Goal: Communication & Community: Answer question/provide support

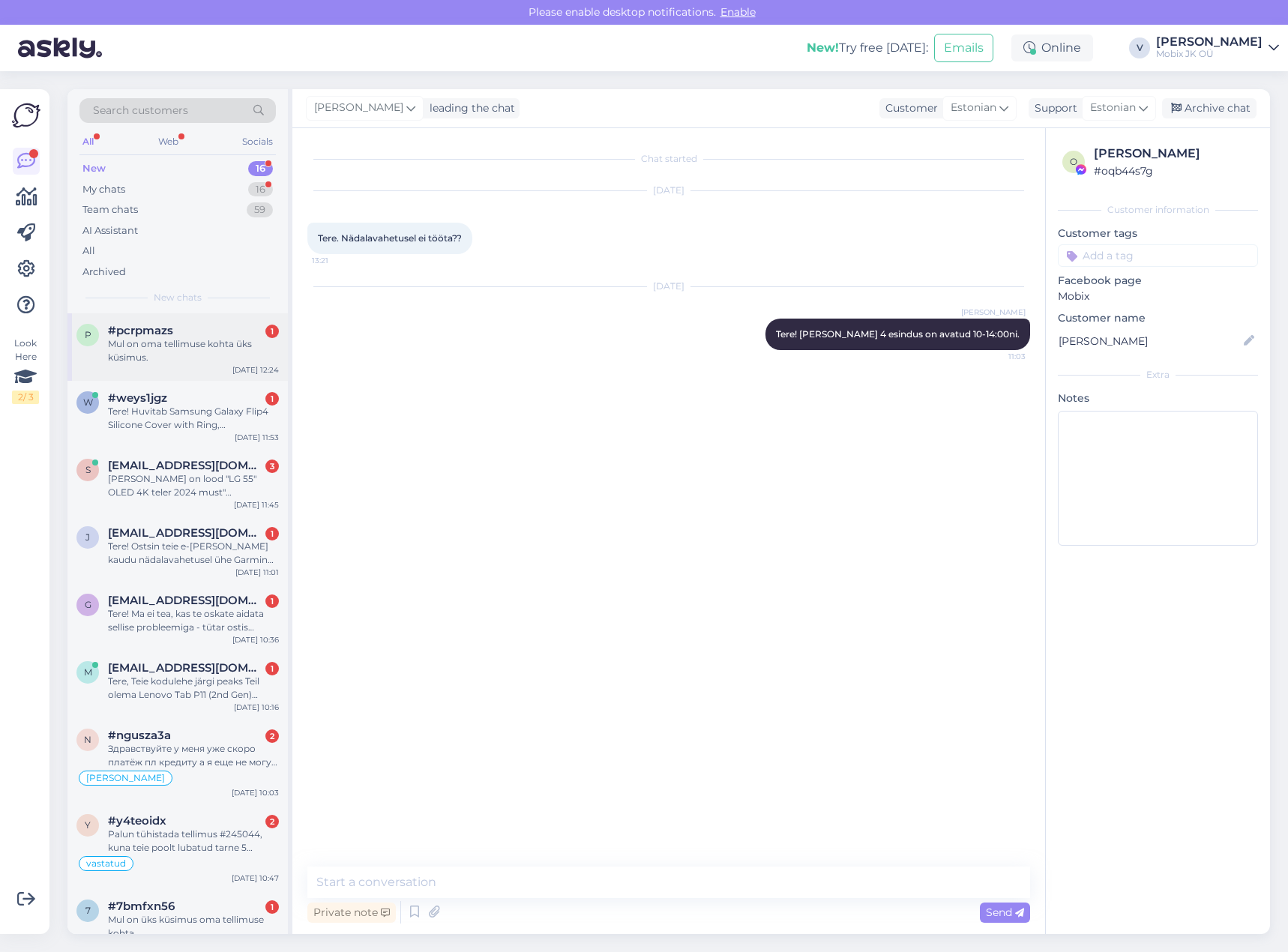
click at [246, 355] on div "Mul on oma tellimuse kohta üks küsimus." at bounding box center [194, 351] width 171 height 27
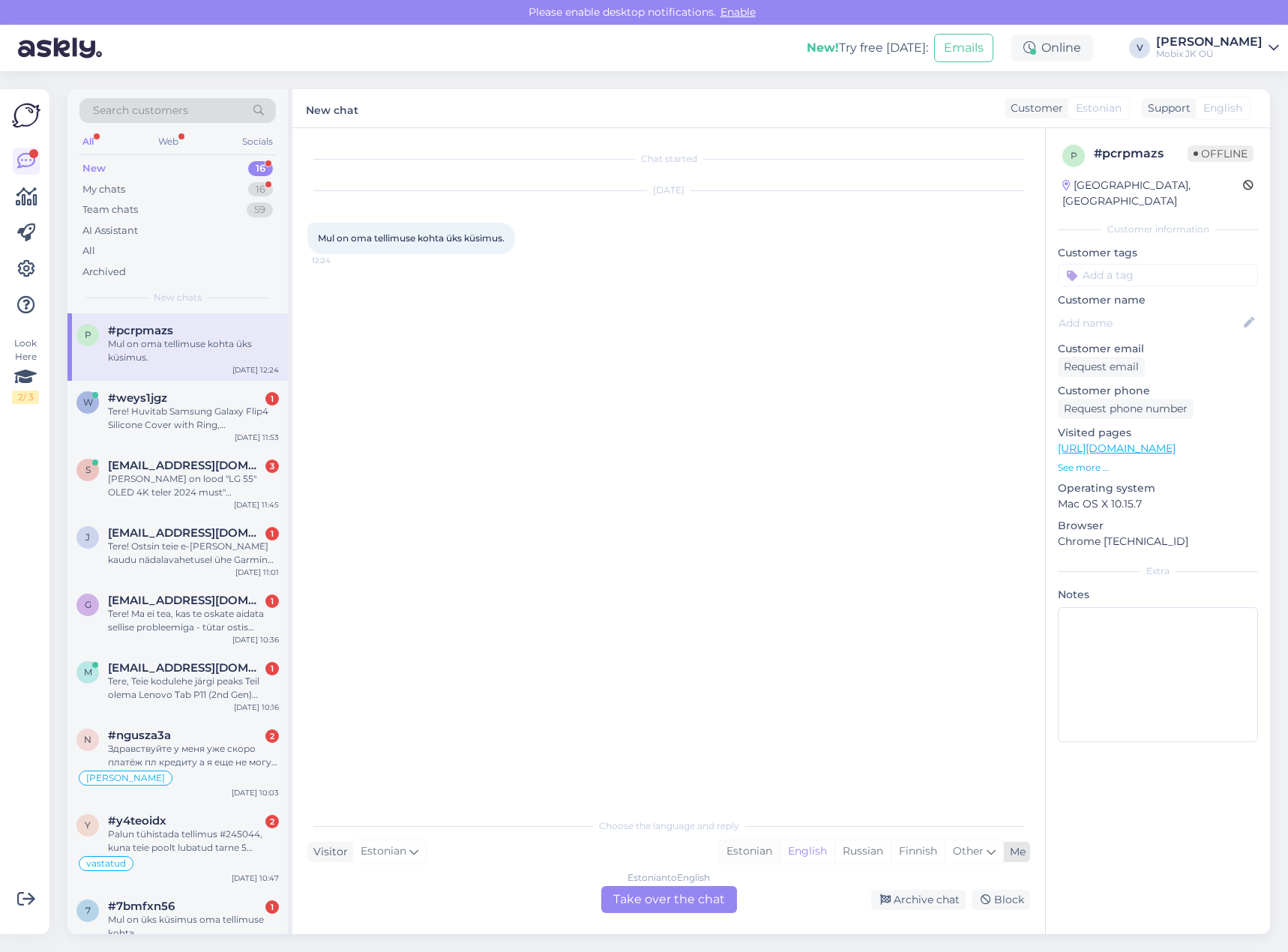
click at [759, 848] on div "Estonian" at bounding box center [749, 852] width 61 height 22
drag, startPoint x: 697, startPoint y: 901, endPoint x: 693, endPoint y: 882, distance: 19.4
click at [695, 896] on div "Estonian to Estonian Take over the chat" at bounding box center [670, 900] width 136 height 27
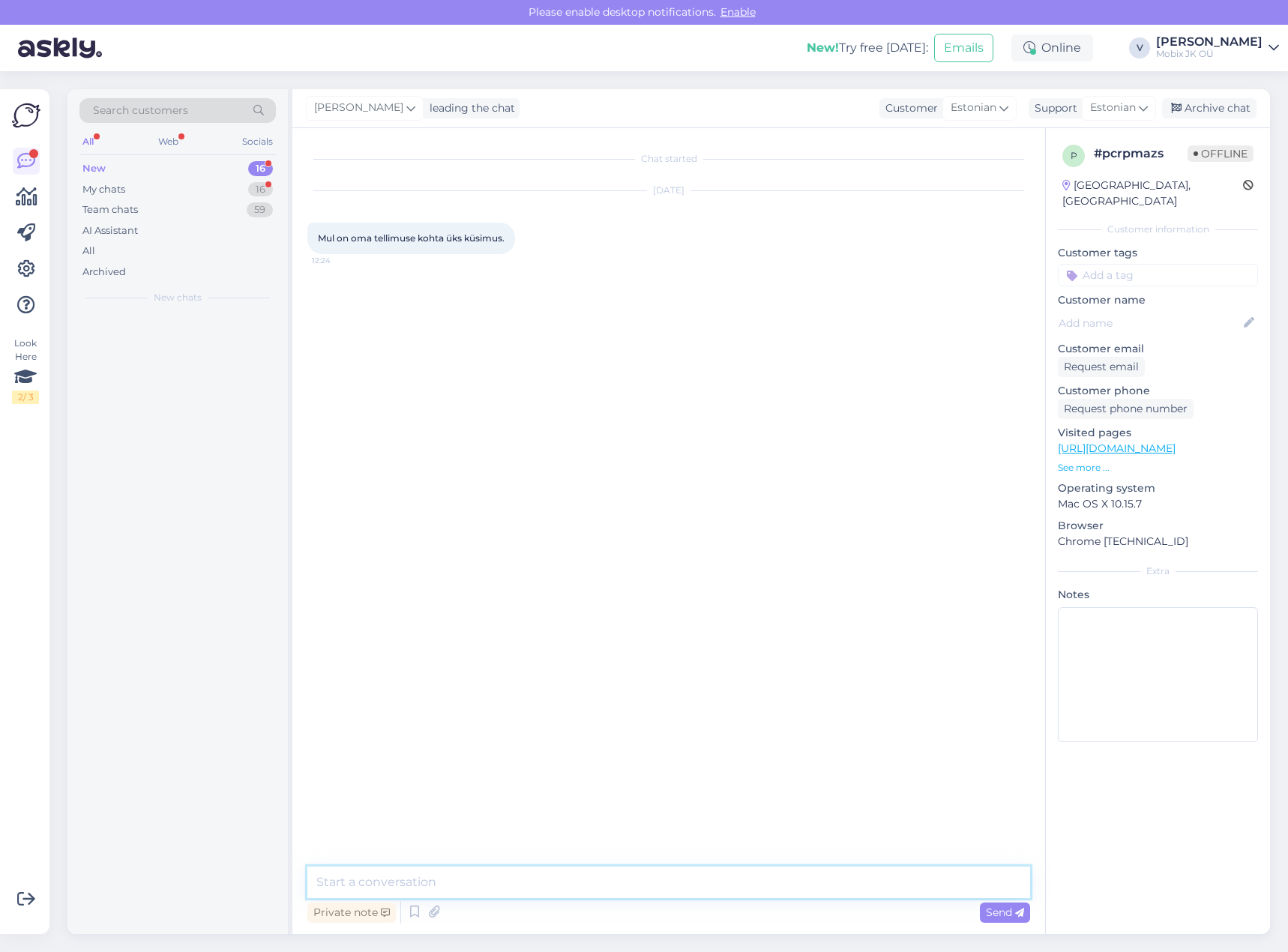
click at [693, 882] on textarea at bounding box center [669, 882] width 723 height 32
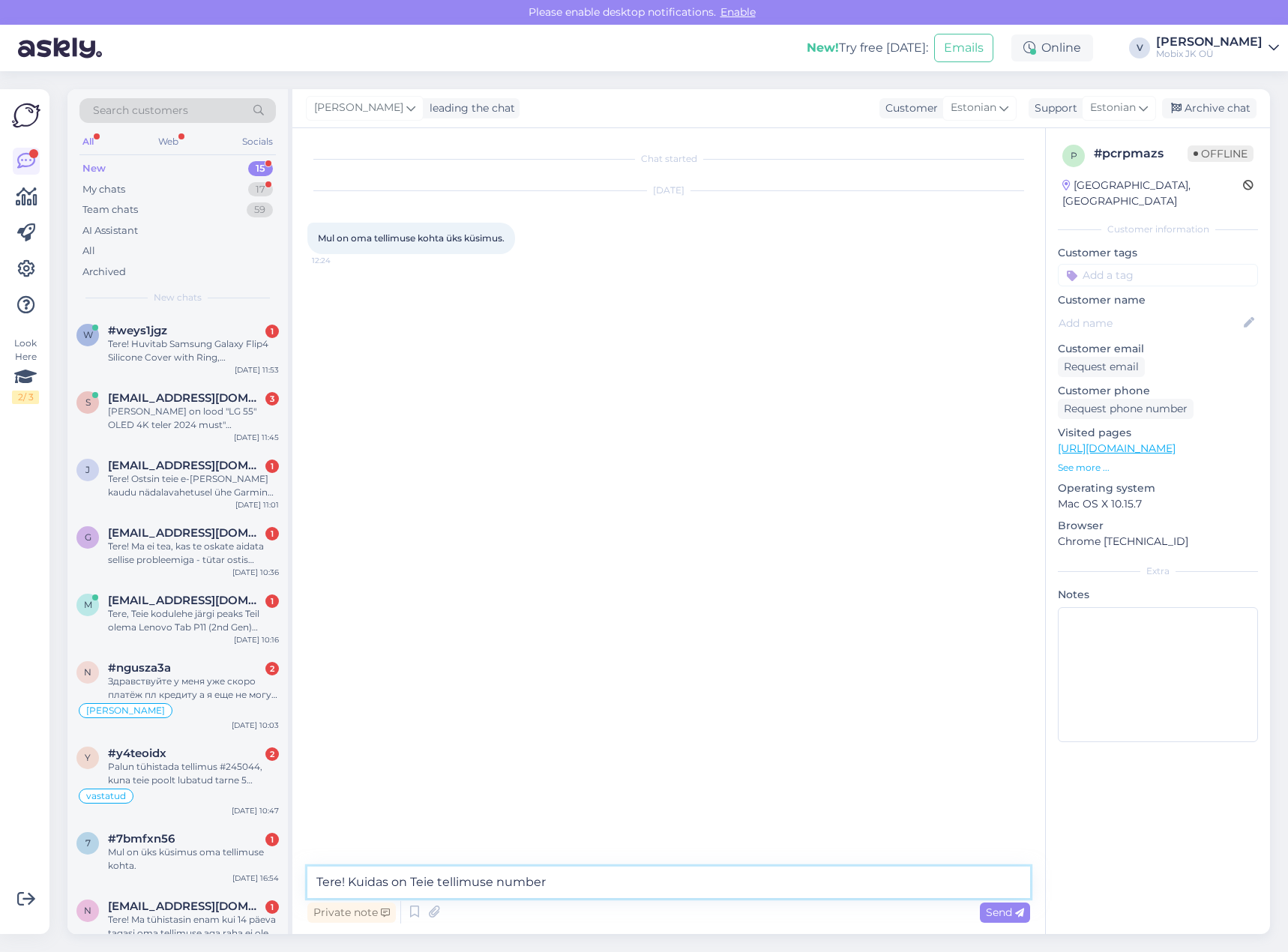
type textarea "Tere! Kuidas on Teie tellimuse number?"
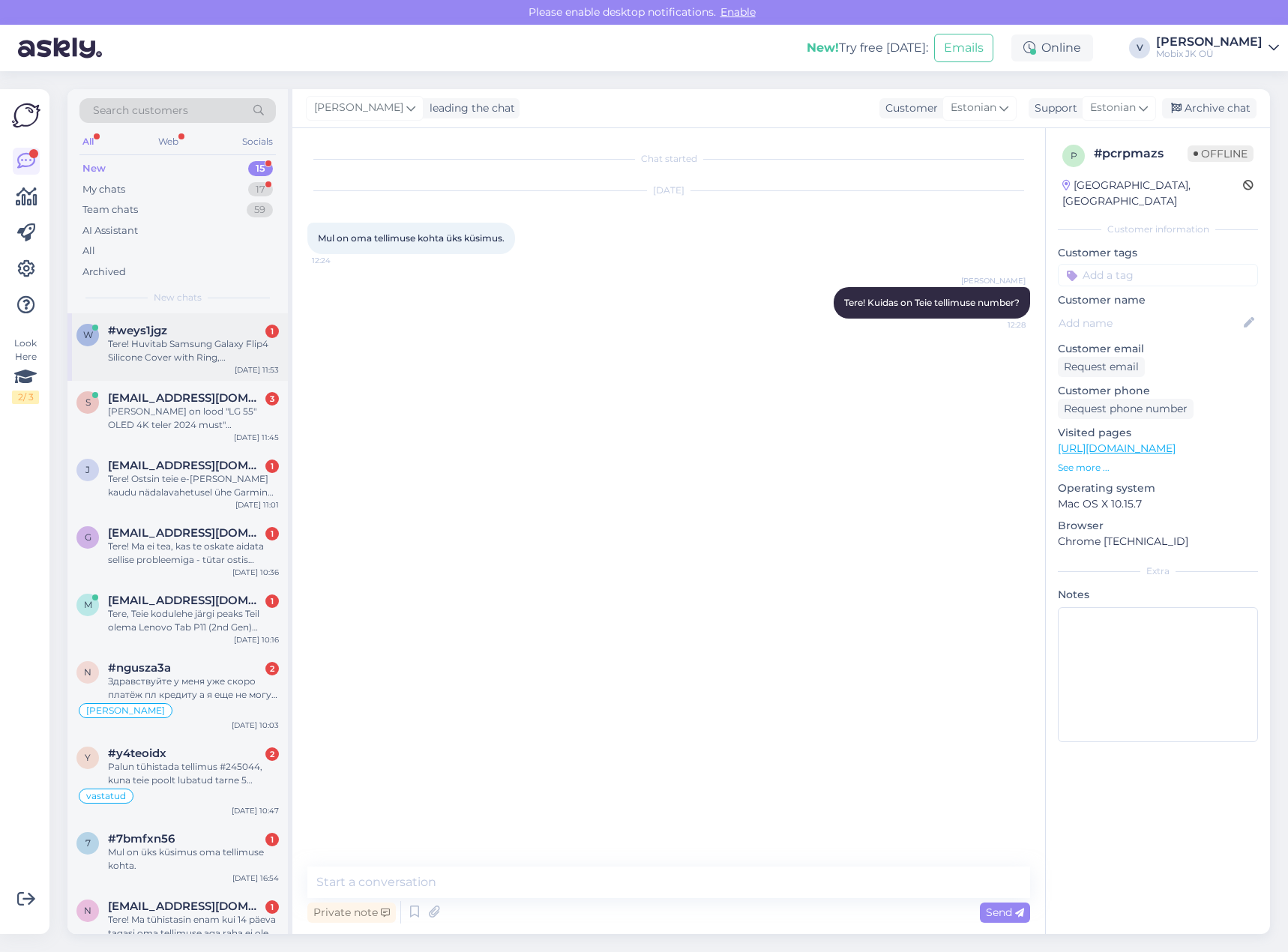
click at [242, 355] on div "Tere! Huvitab Samsung Galaxy Flip4 Silicone Cover with Ring, silikoonümbris rõn…" at bounding box center [194, 351] width 171 height 27
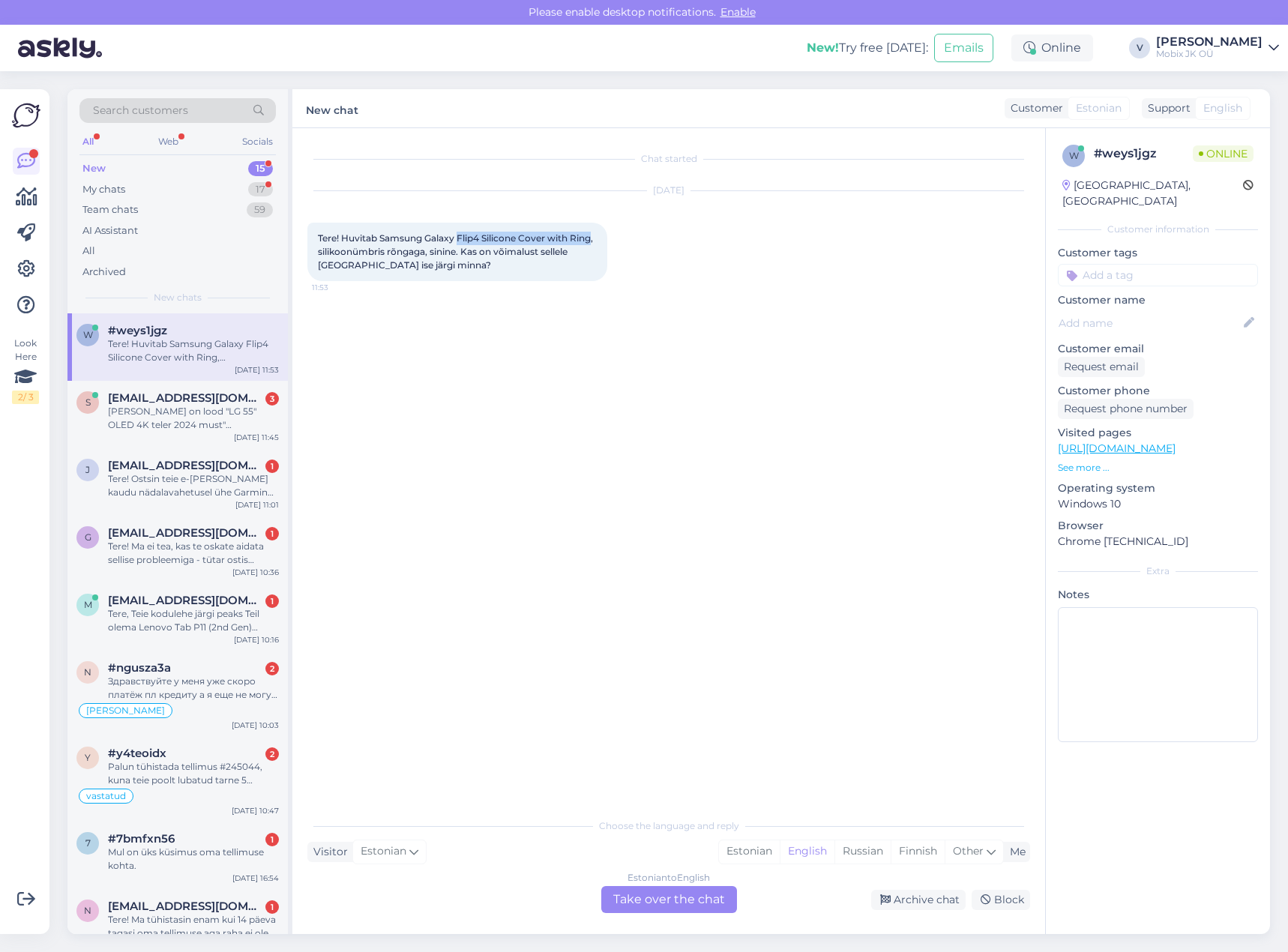
drag, startPoint x: 460, startPoint y: 236, endPoint x: 595, endPoint y: 237, distance: 135.0
click at [595, 237] on span "Tere! Huvitab Samsung Galaxy Flip4 Silicone Cover with Ring, silikoonümbris rõn…" at bounding box center [456, 251] width 278 height 38
copy span "Flip4 Silicone Cover with Ring"
click at [741, 856] on div "Estonian" at bounding box center [749, 852] width 61 height 22
click at [712, 897] on div "Estonian to Estonian Take over the chat" at bounding box center [670, 900] width 136 height 27
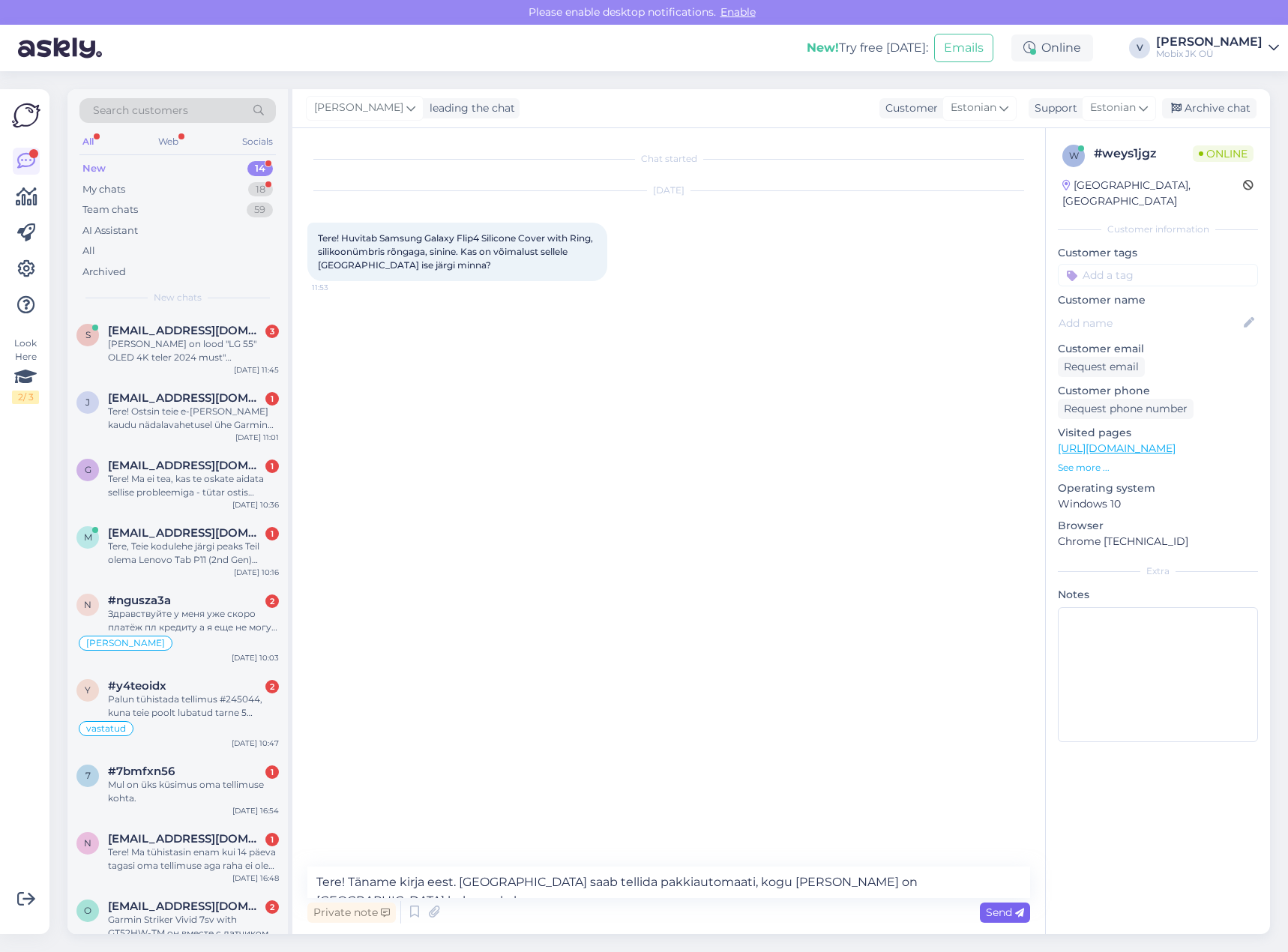
type textarea "Tere! Täname kirja eest. [GEOGRAPHIC_DATA] saab tellida pakkiautomaati, kogu [P…"
click at [988, 912] on span "Send" at bounding box center [1005, 912] width 38 height 13
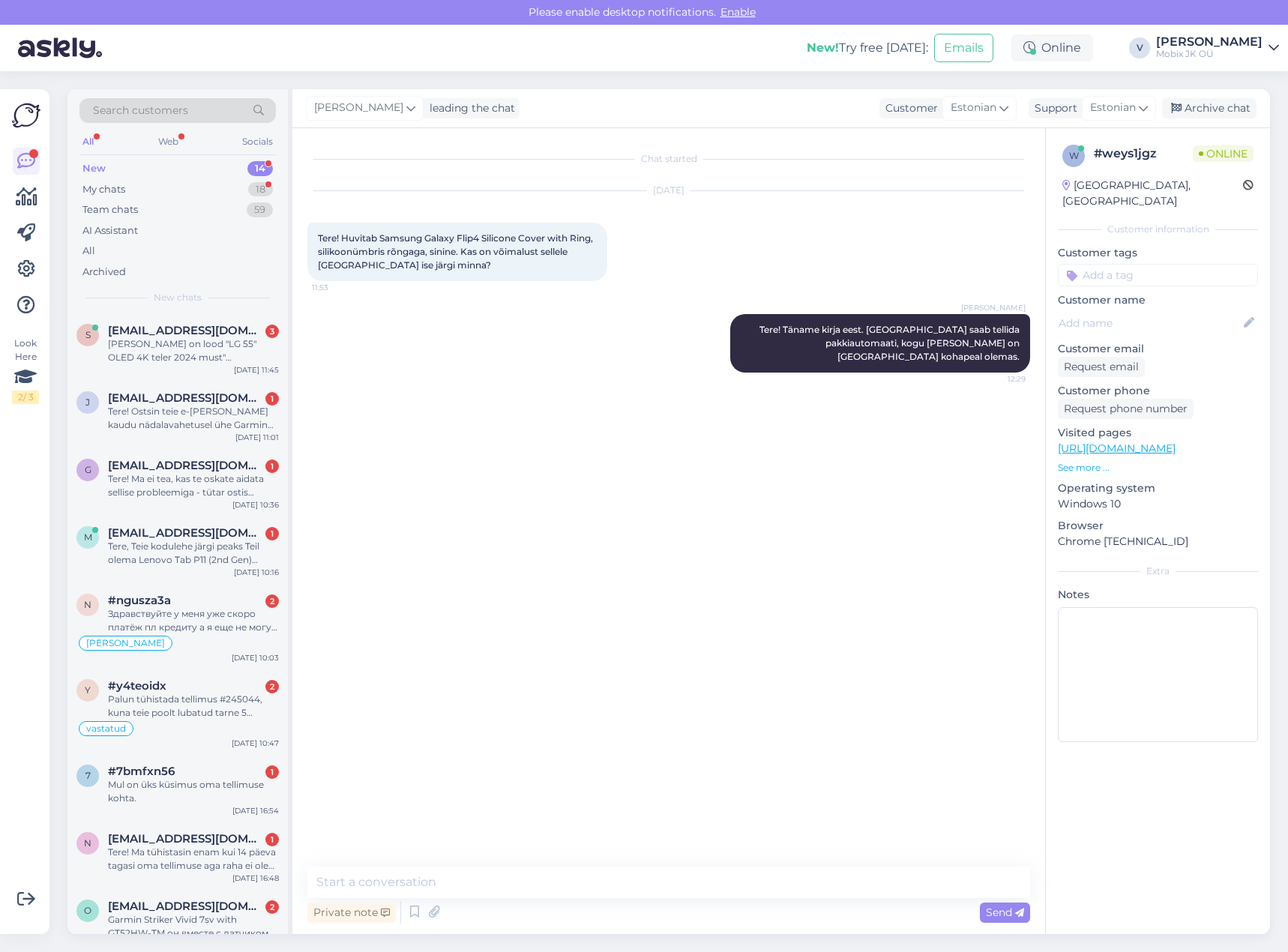
click at [1184, 264] on input at bounding box center [1158, 275] width 200 height 22
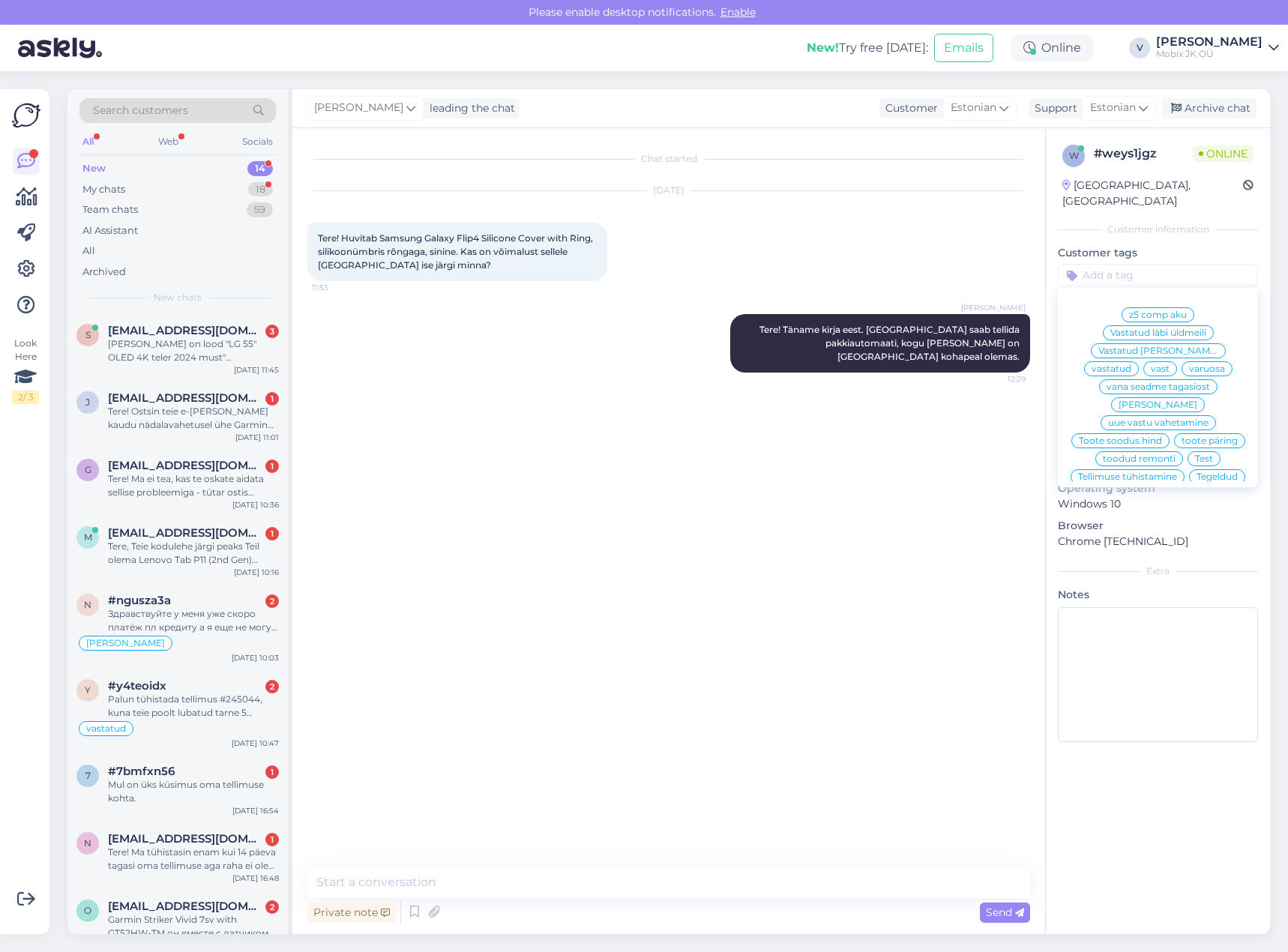
click at [1131, 365] on span "vastatud" at bounding box center [1112, 368] width 40 height 9
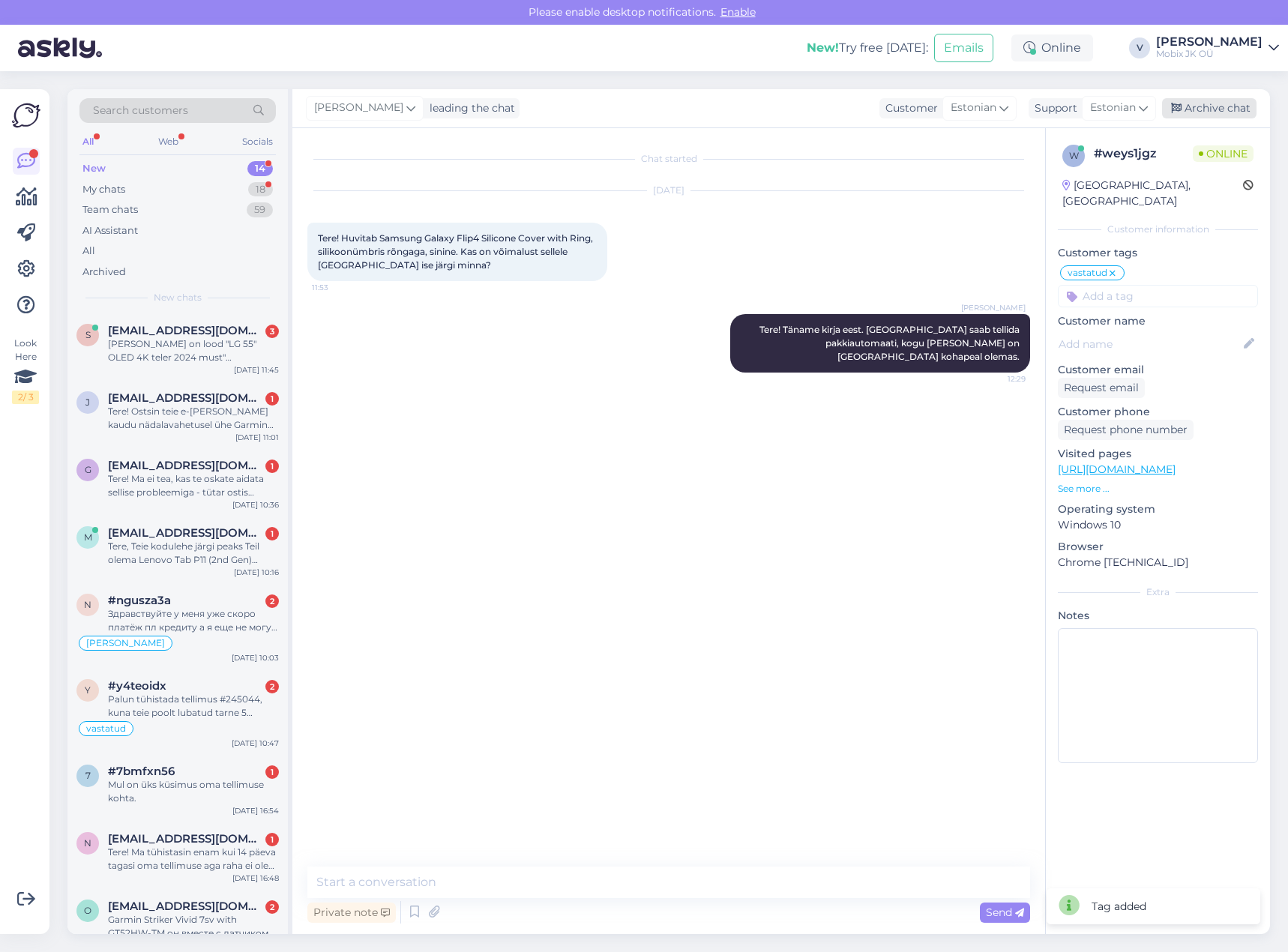
click at [1225, 110] on div "Archive chat" at bounding box center [1209, 108] width 94 height 21
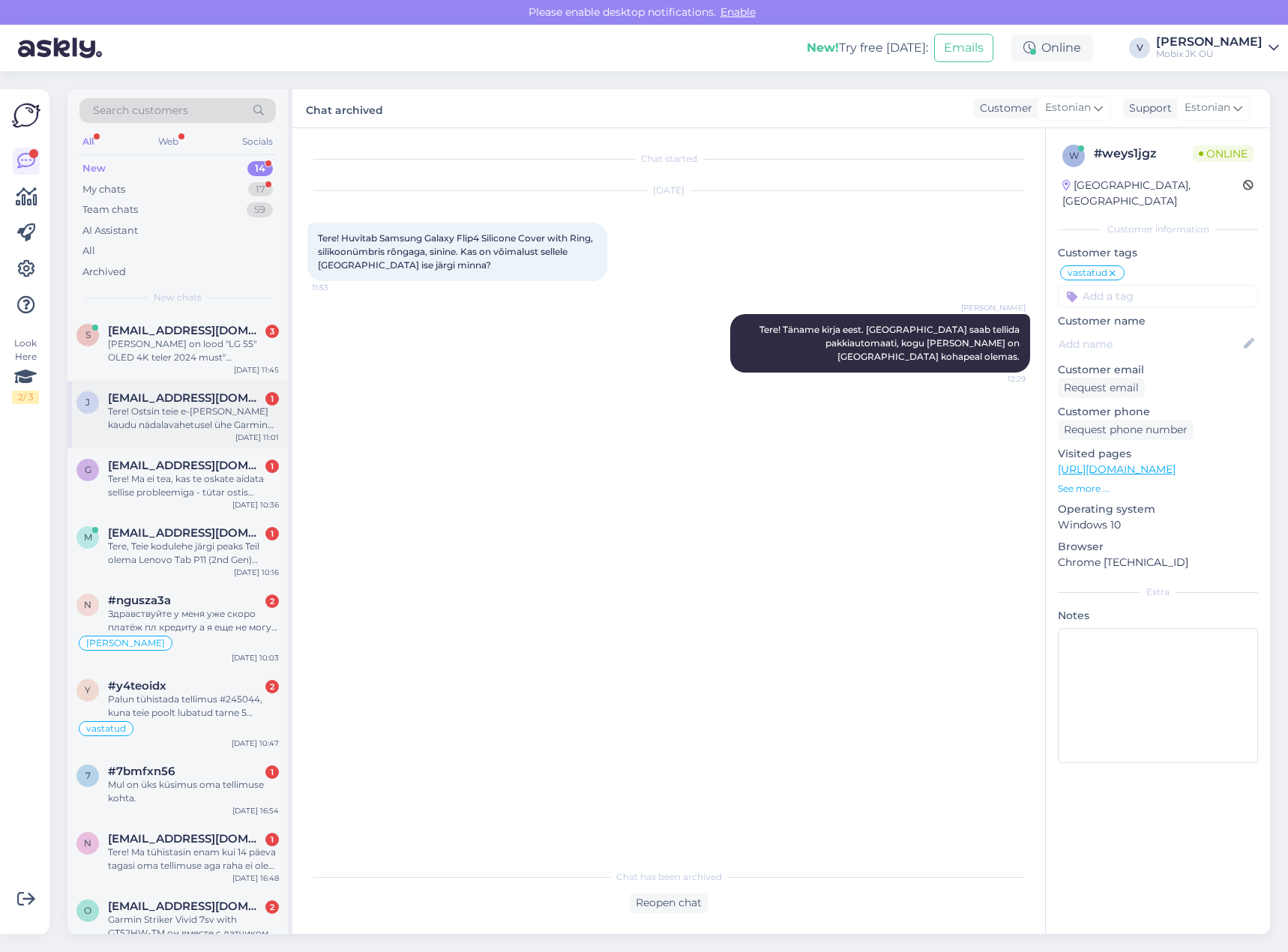
click at [249, 433] on div "[DATE] 11:01" at bounding box center [257, 437] width 43 height 11
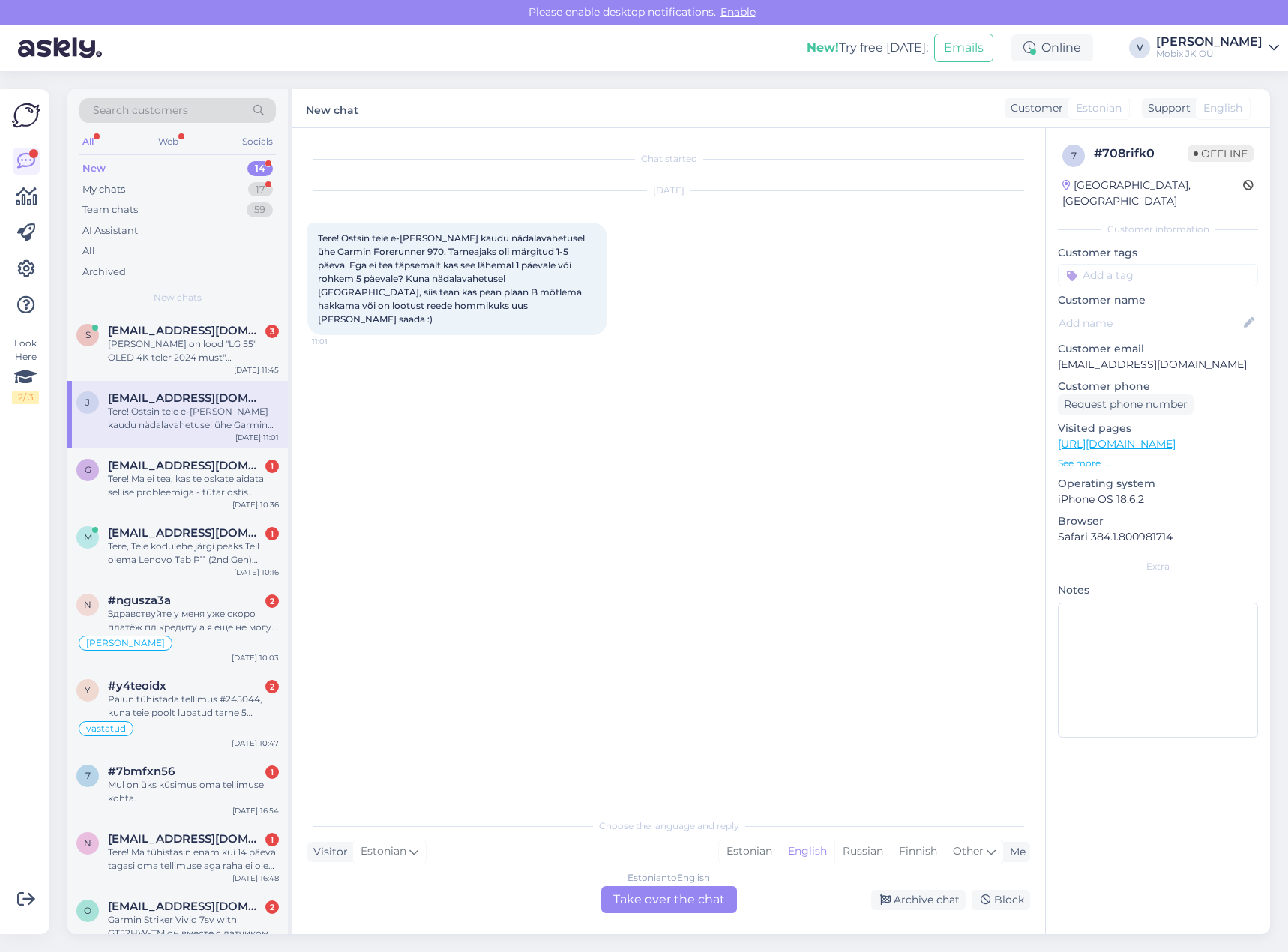
drag, startPoint x: 746, startPoint y: 850, endPoint x: 711, endPoint y: 883, distance: 48.1
click at [746, 850] on div "Estonian" at bounding box center [749, 852] width 61 height 22
click at [697, 896] on div "Estonian to Estonian Take over the chat" at bounding box center [670, 900] width 136 height 27
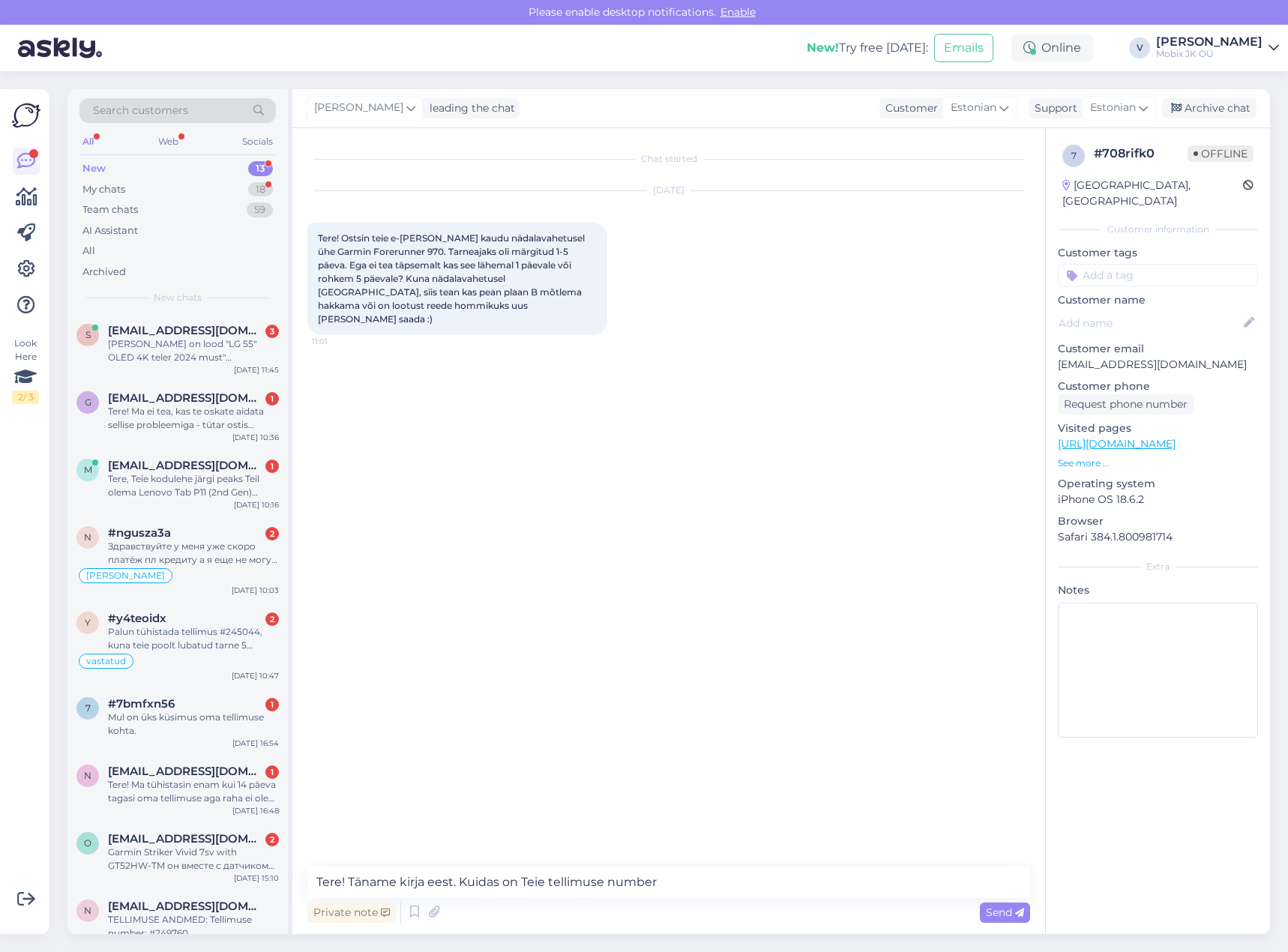
type textarea "Tere! Täname kirja eest. Kuidas on Teie tellimuse number?"
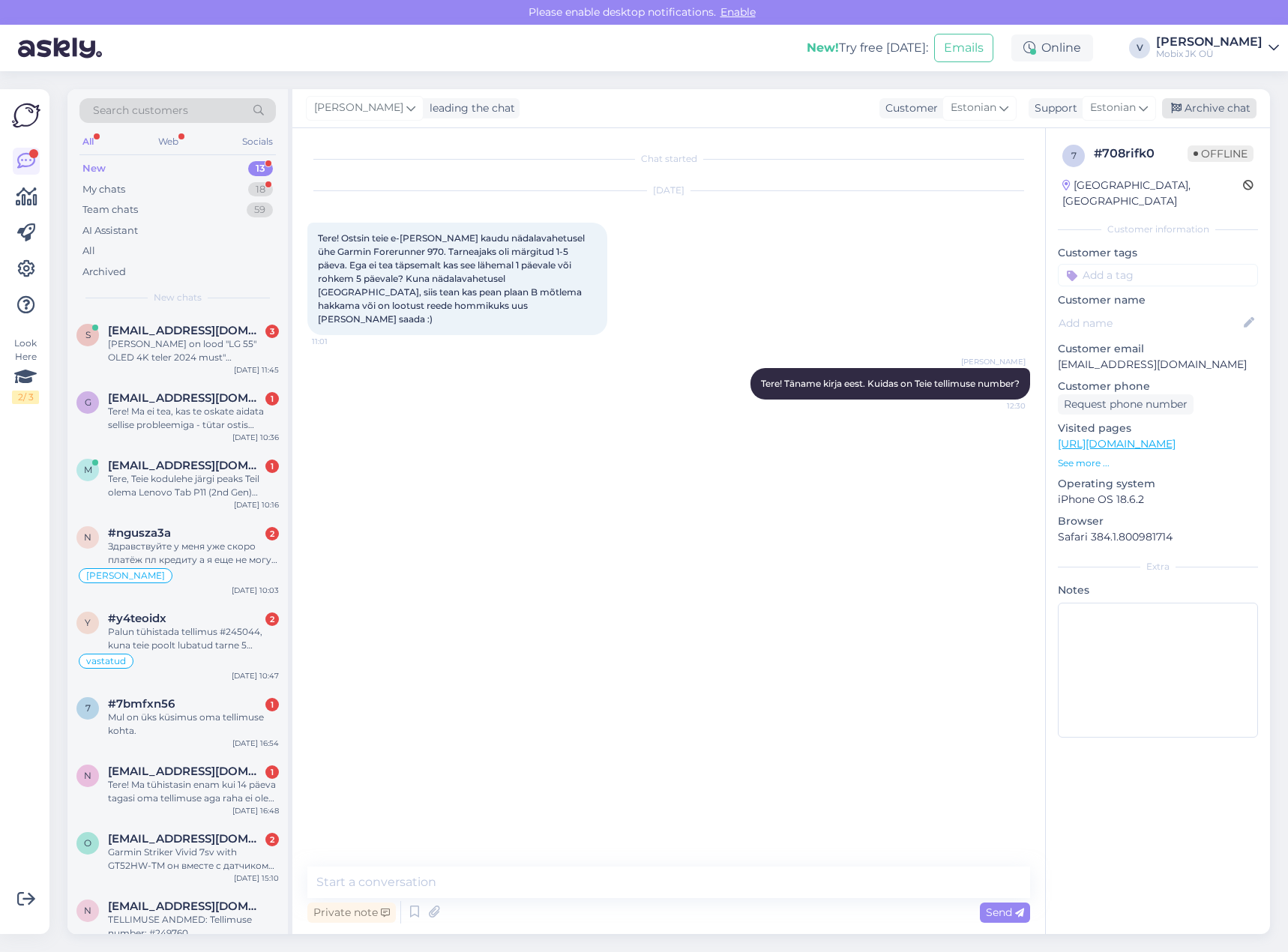
click at [1200, 110] on div "Archive chat" at bounding box center [1209, 108] width 94 height 21
click at [256, 431] on div "Tere! Ma ei tea, kas te oskate aidata sellise probleemiga - tütar ostis [PERSON…" at bounding box center [194, 418] width 171 height 27
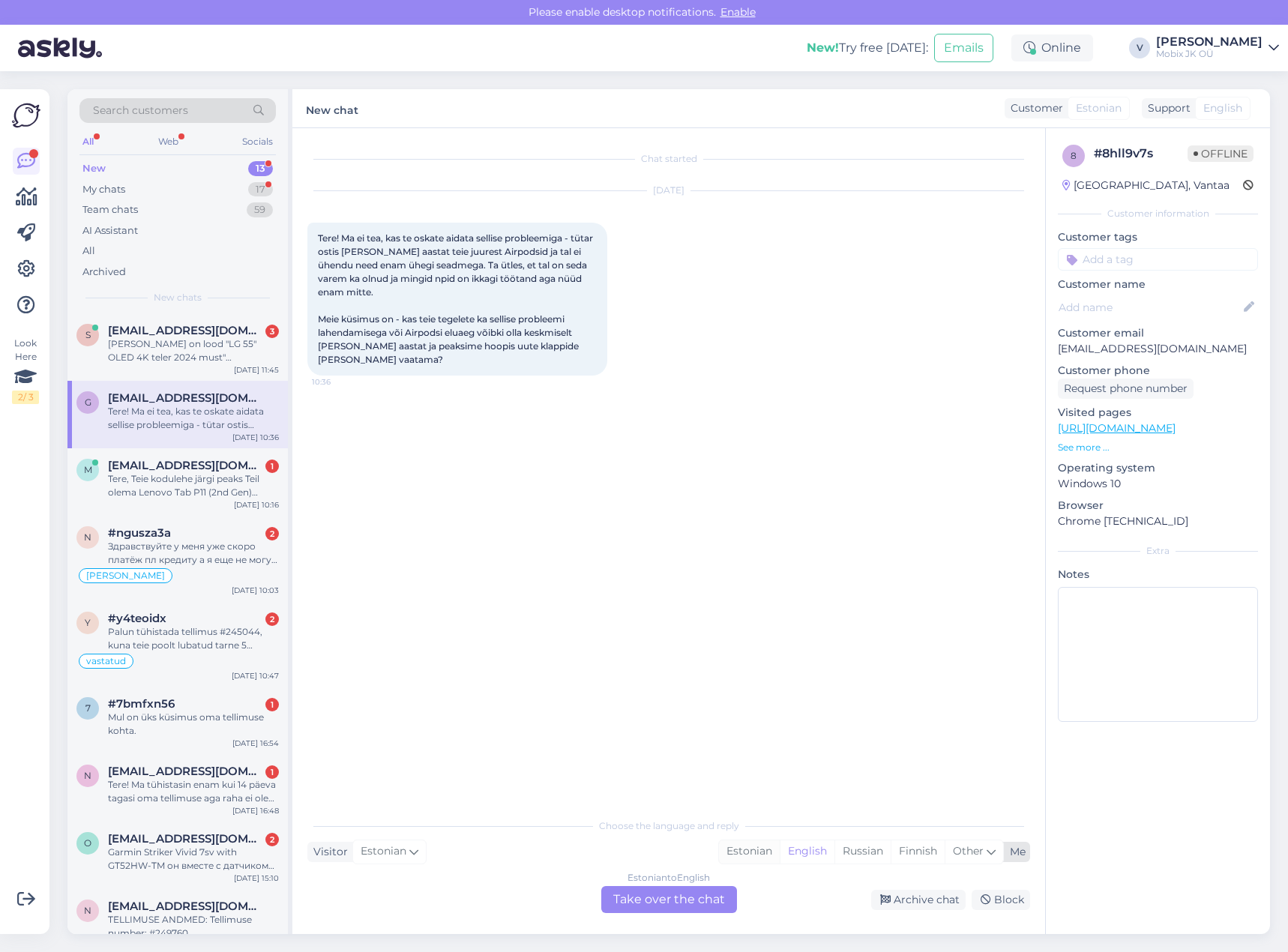
click at [734, 849] on div "Estonian" at bounding box center [749, 852] width 61 height 22
click at [708, 886] on div "Estonian to Estonian Take over the chat" at bounding box center [670, 900] width 136 height 27
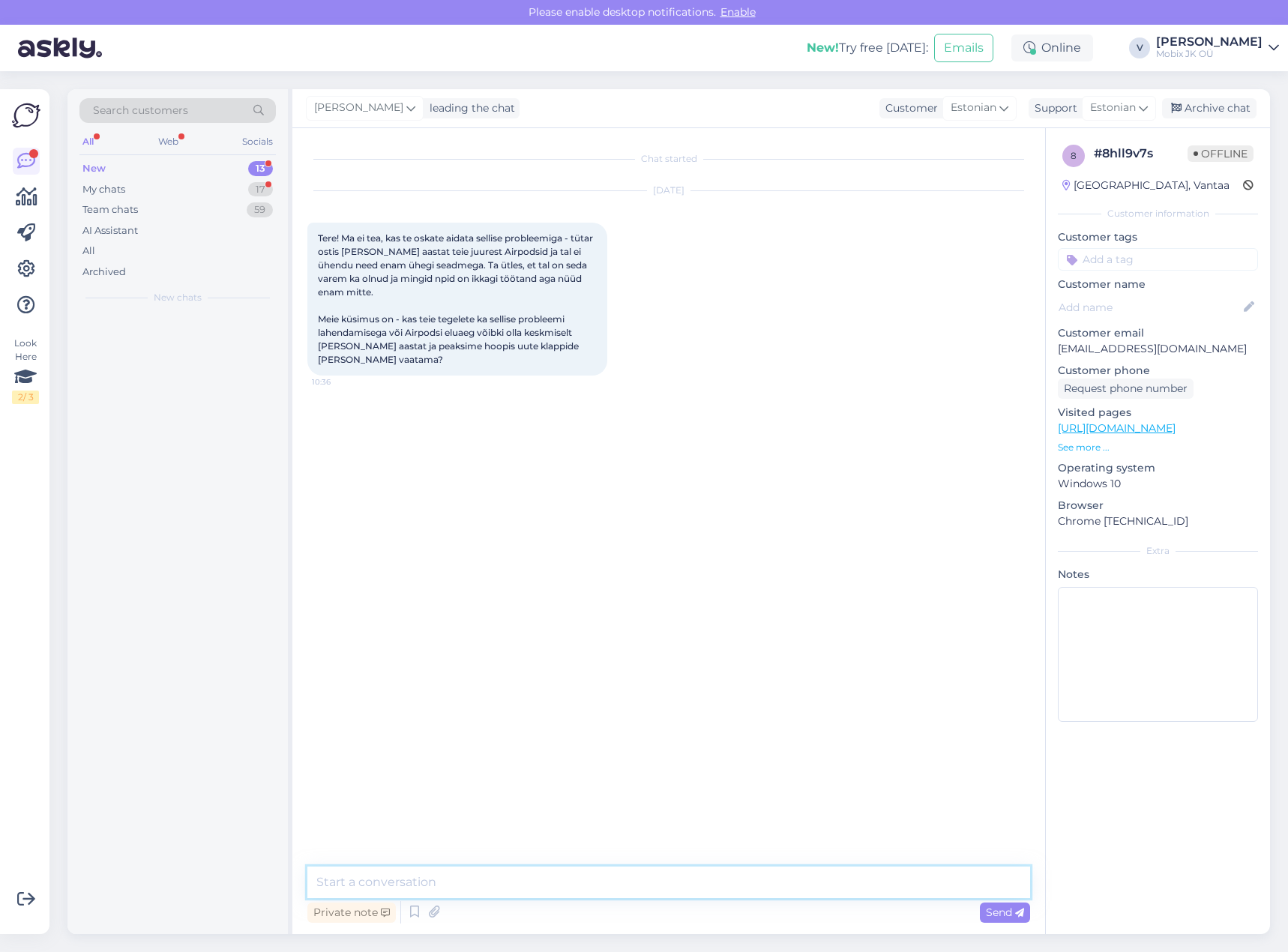
click at [694, 881] on textarea at bounding box center [669, 882] width 723 height 32
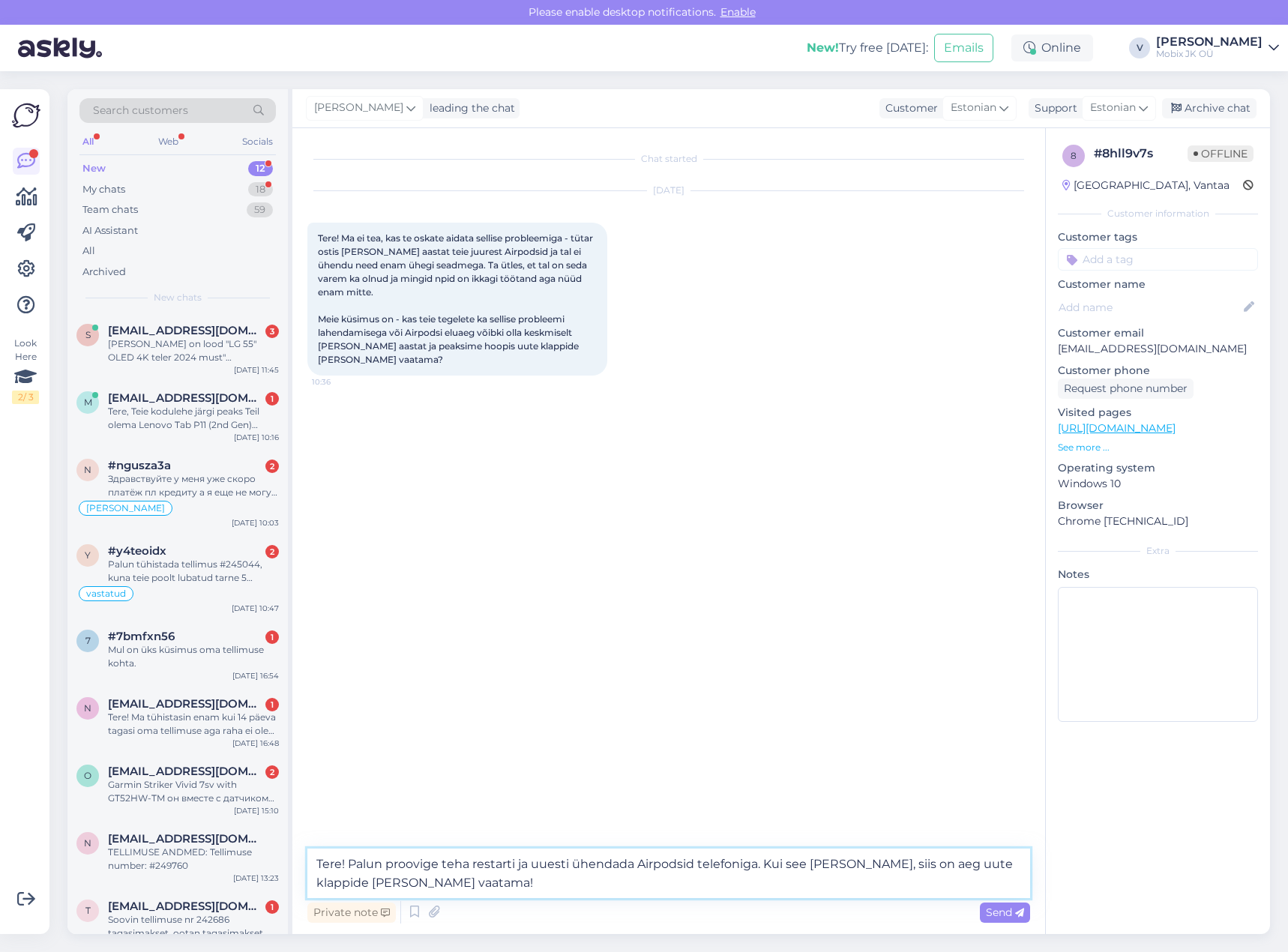
click at [809, 862] on textarea "Tere! Palun proovige teha restarti ja uuesti ühendada Airpodsid telefoniga. Kui…" at bounding box center [669, 873] width 723 height 50
type textarea "Tere! Palun proovige teha restarti ja uuesti ühendada Airpodsid telefoniga. Kui…"
click at [1003, 912] on span "Send" at bounding box center [1005, 912] width 38 height 13
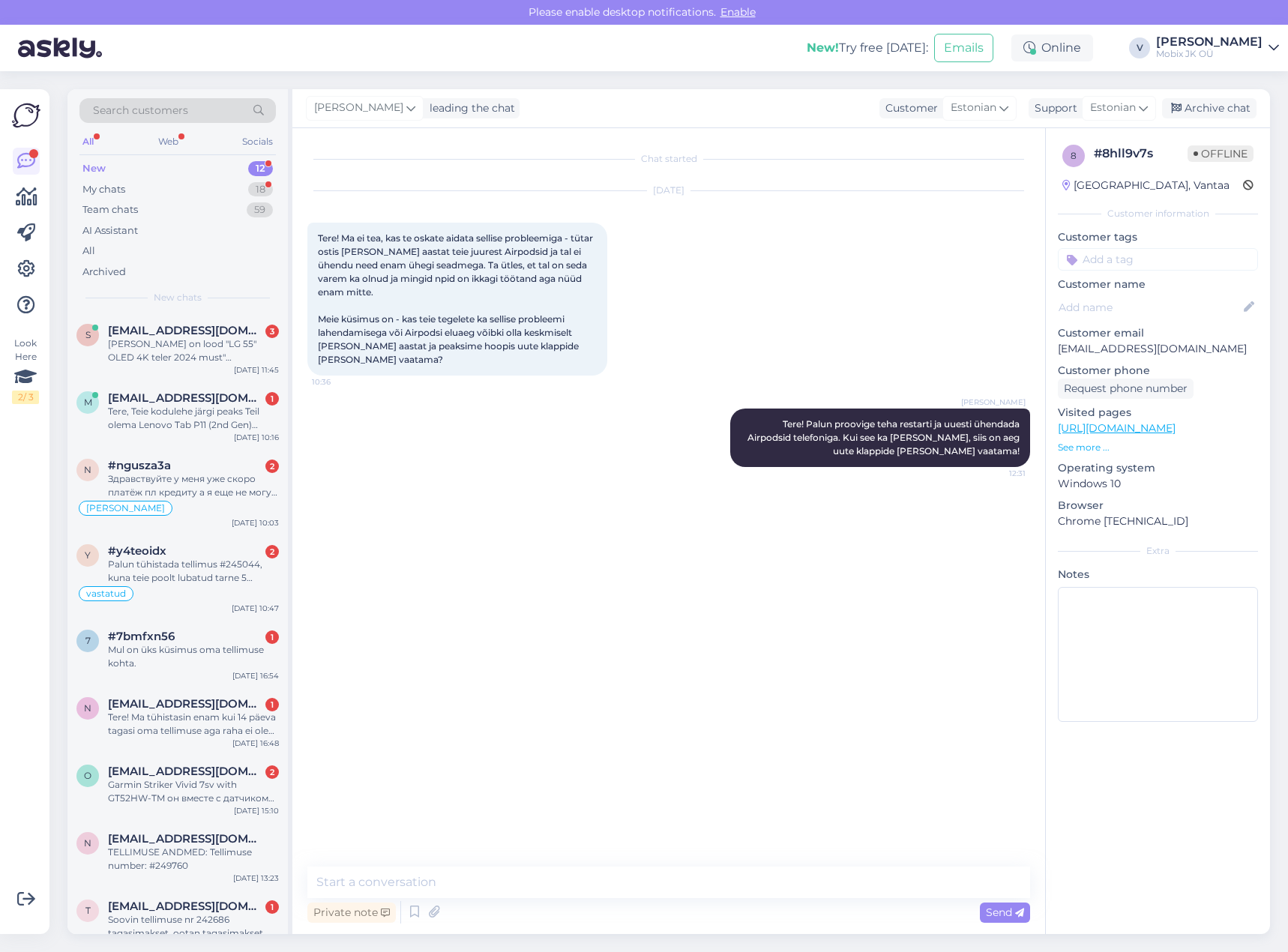
drag, startPoint x: 1186, startPoint y: 251, endPoint x: 1211, endPoint y: 294, distance: 49.7
click at [1186, 251] on input at bounding box center [1158, 259] width 200 height 22
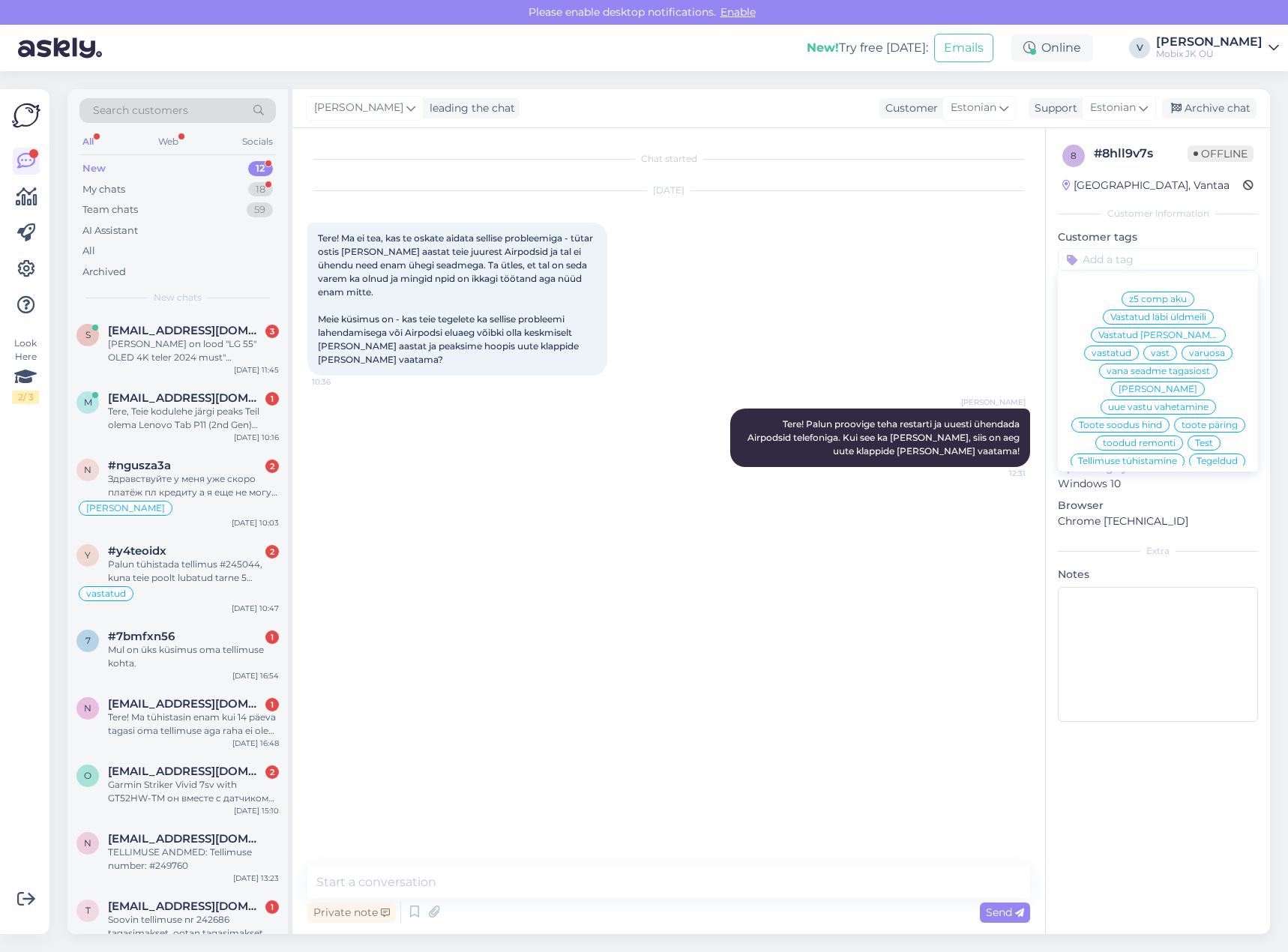
click at [1131, 349] on span "vastatud" at bounding box center [1112, 353] width 40 height 9
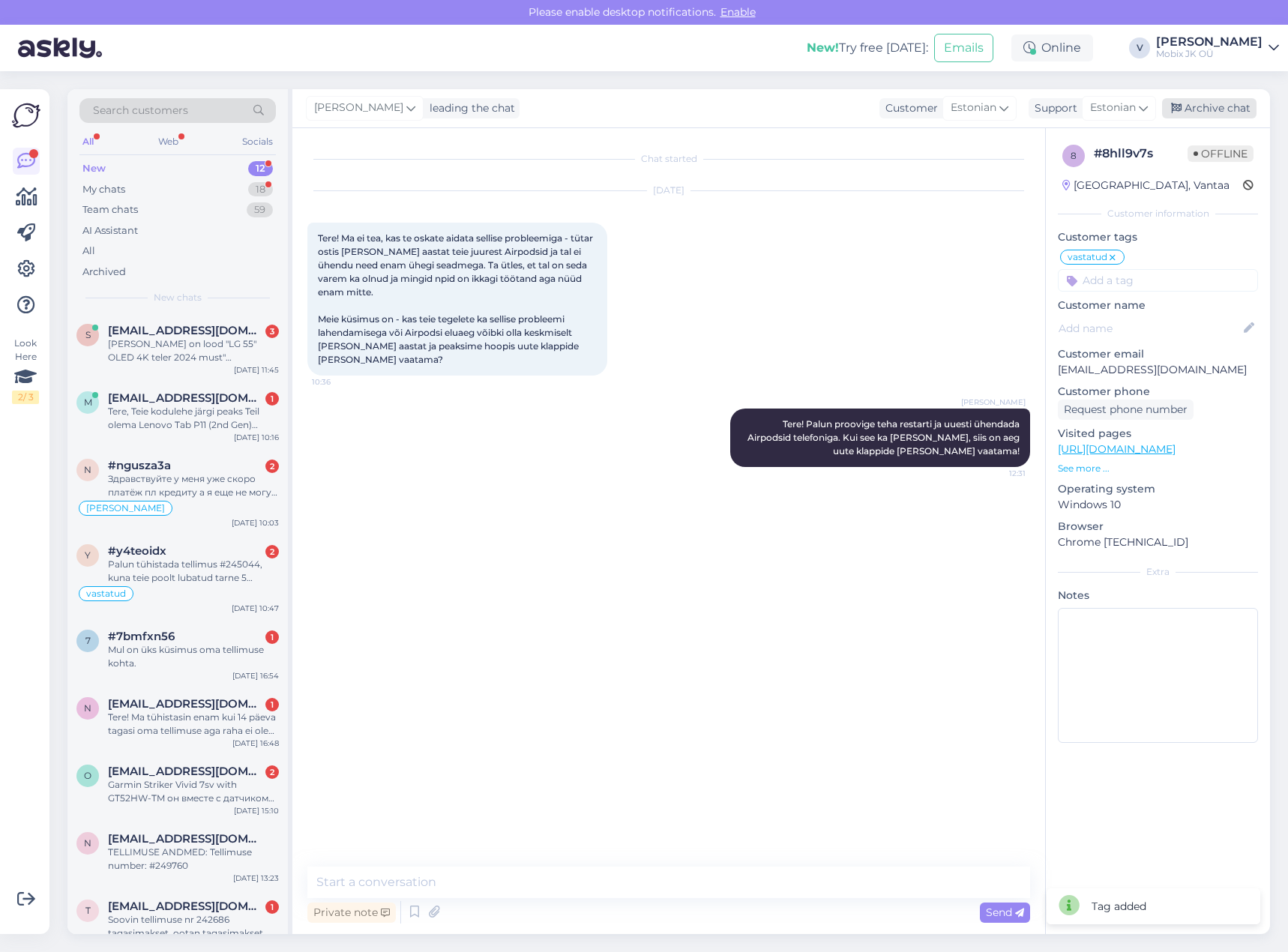
drag, startPoint x: 1224, startPoint y: 105, endPoint x: 1186, endPoint y: 105, distance: 38.0
click at [1223, 105] on div "Archive chat" at bounding box center [1209, 108] width 94 height 21
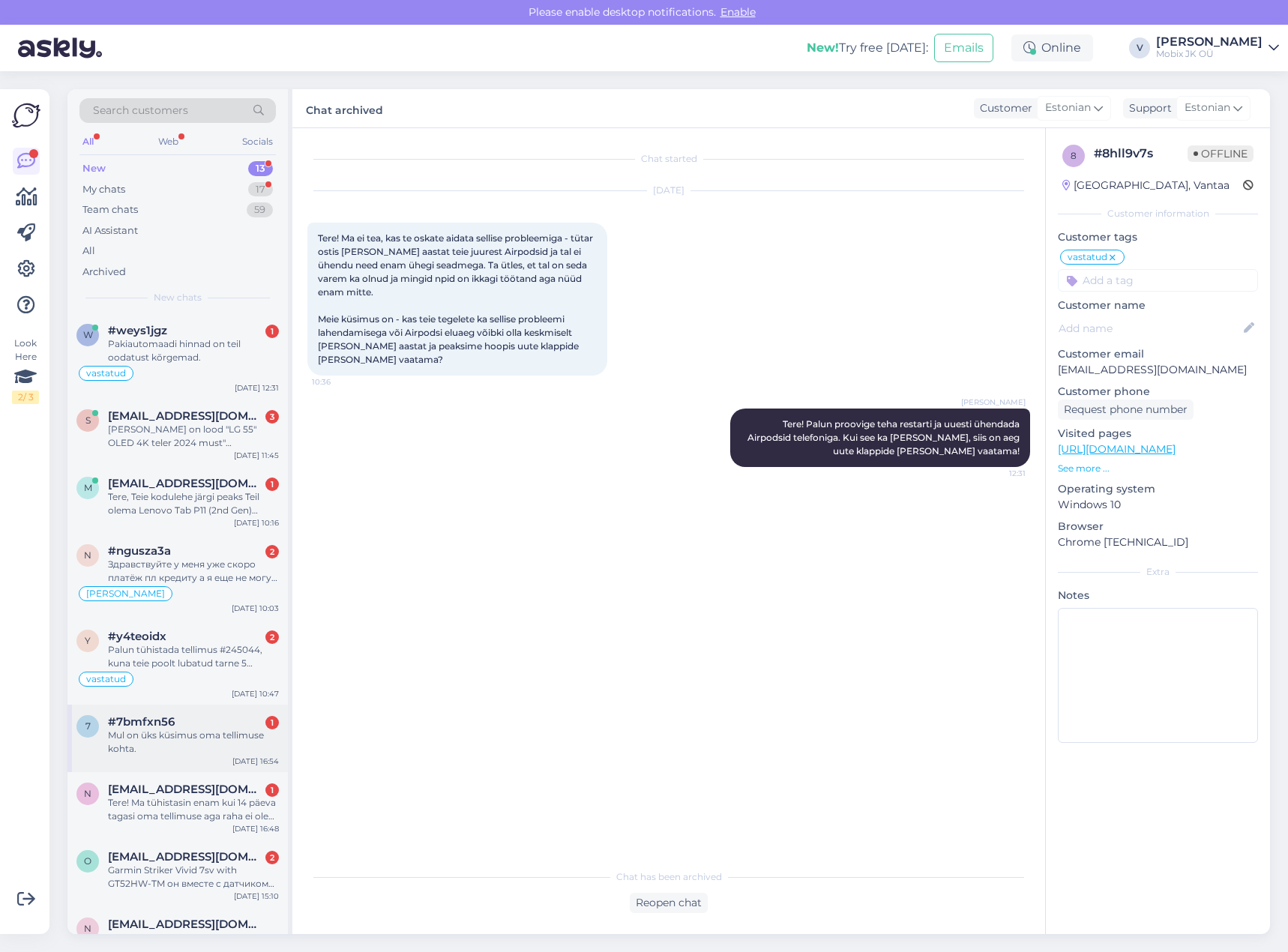
click at [225, 743] on div "Mul on üks küsimus oma tellimuse kohta." at bounding box center [194, 742] width 171 height 27
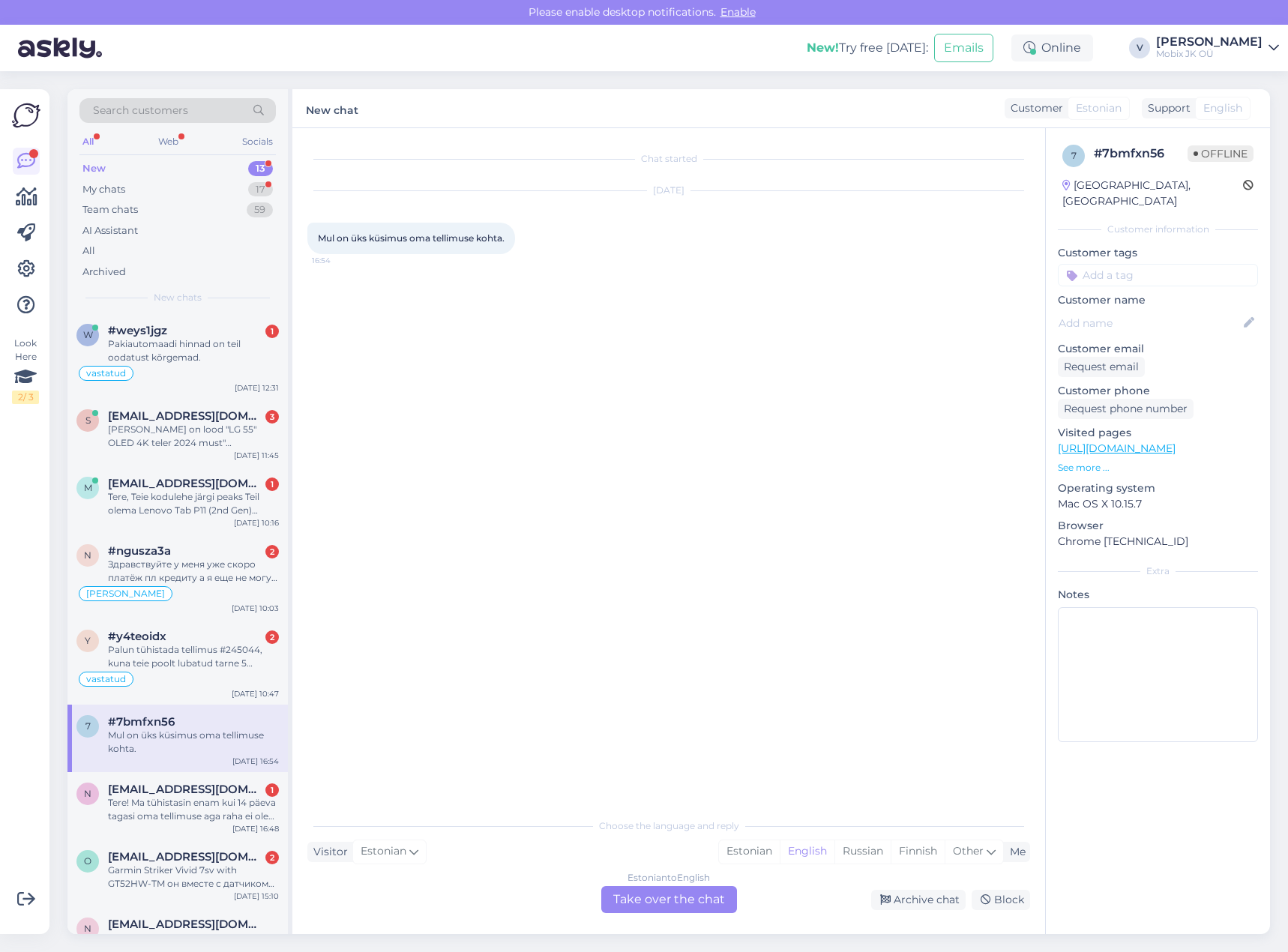
drag, startPoint x: 751, startPoint y: 852, endPoint x: 730, endPoint y: 878, distance: 33.4
click at [751, 852] on div "Estonian" at bounding box center [749, 852] width 61 height 22
click at [712, 902] on div "Estonian to Estonian Take over the chat" at bounding box center [670, 900] width 136 height 27
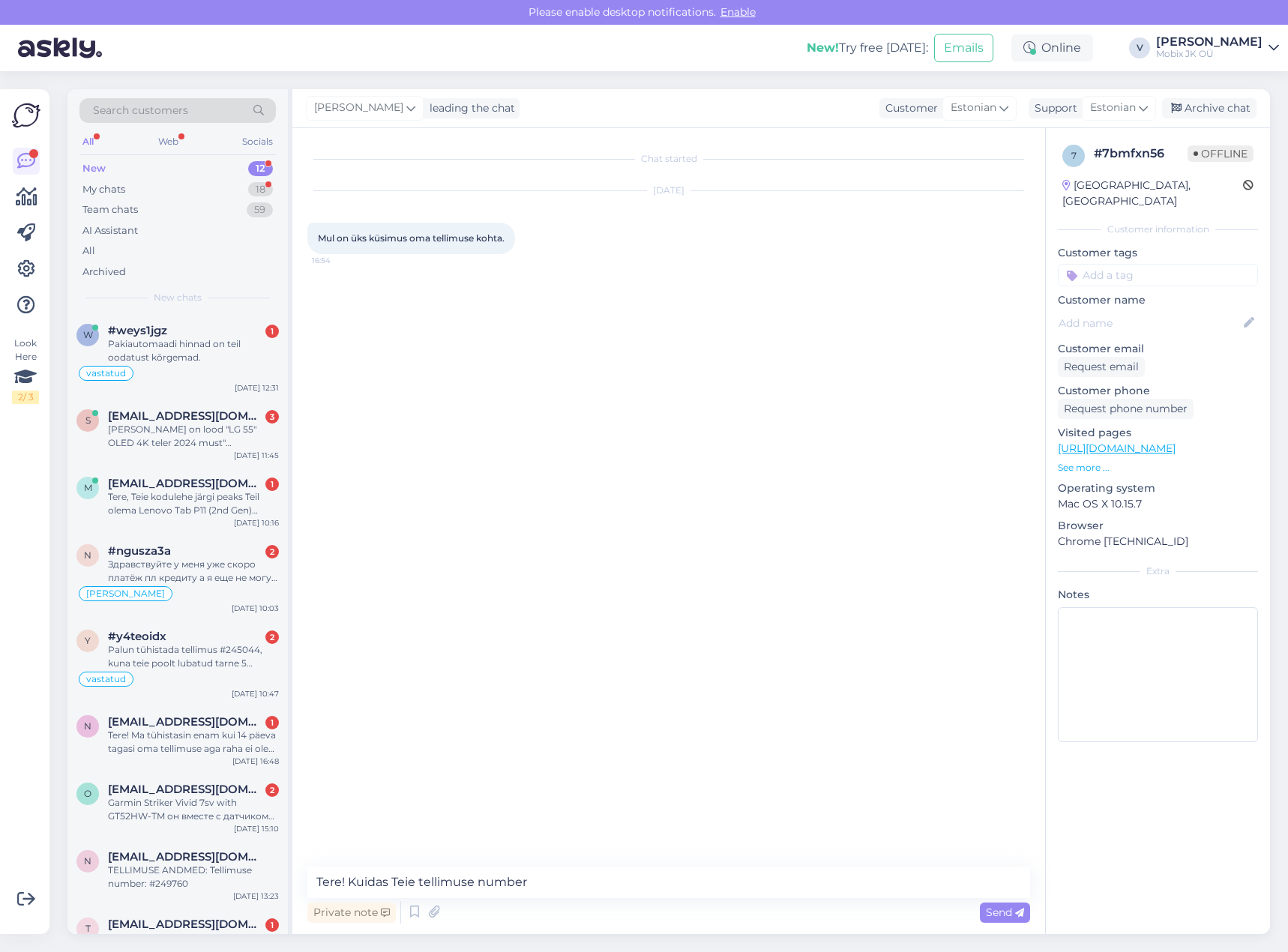
click at [395, 878] on textarea "Tere! Kuidas Teie tellimuse number" at bounding box center [669, 882] width 723 height 32
click at [550, 880] on textarea "Tere! Kuidas on Teie tellimuse number" at bounding box center [669, 882] width 723 height 32
type textarea "Tere! Kuidas on Teie tellimuse number?"
click at [1215, 104] on div "Archive chat" at bounding box center [1209, 108] width 94 height 21
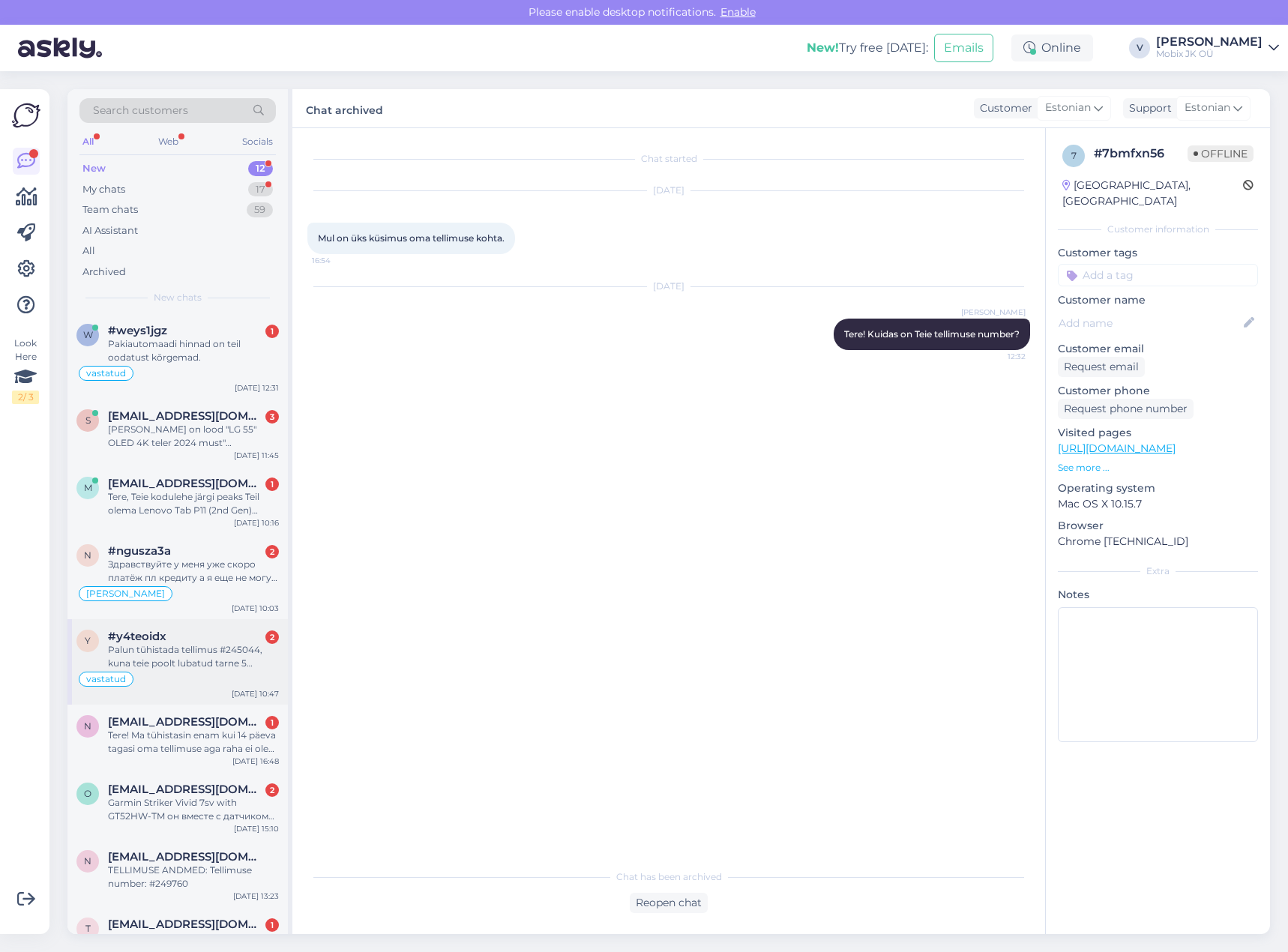
click at [246, 672] on div "vastatud" at bounding box center [178, 679] width 202 height 18
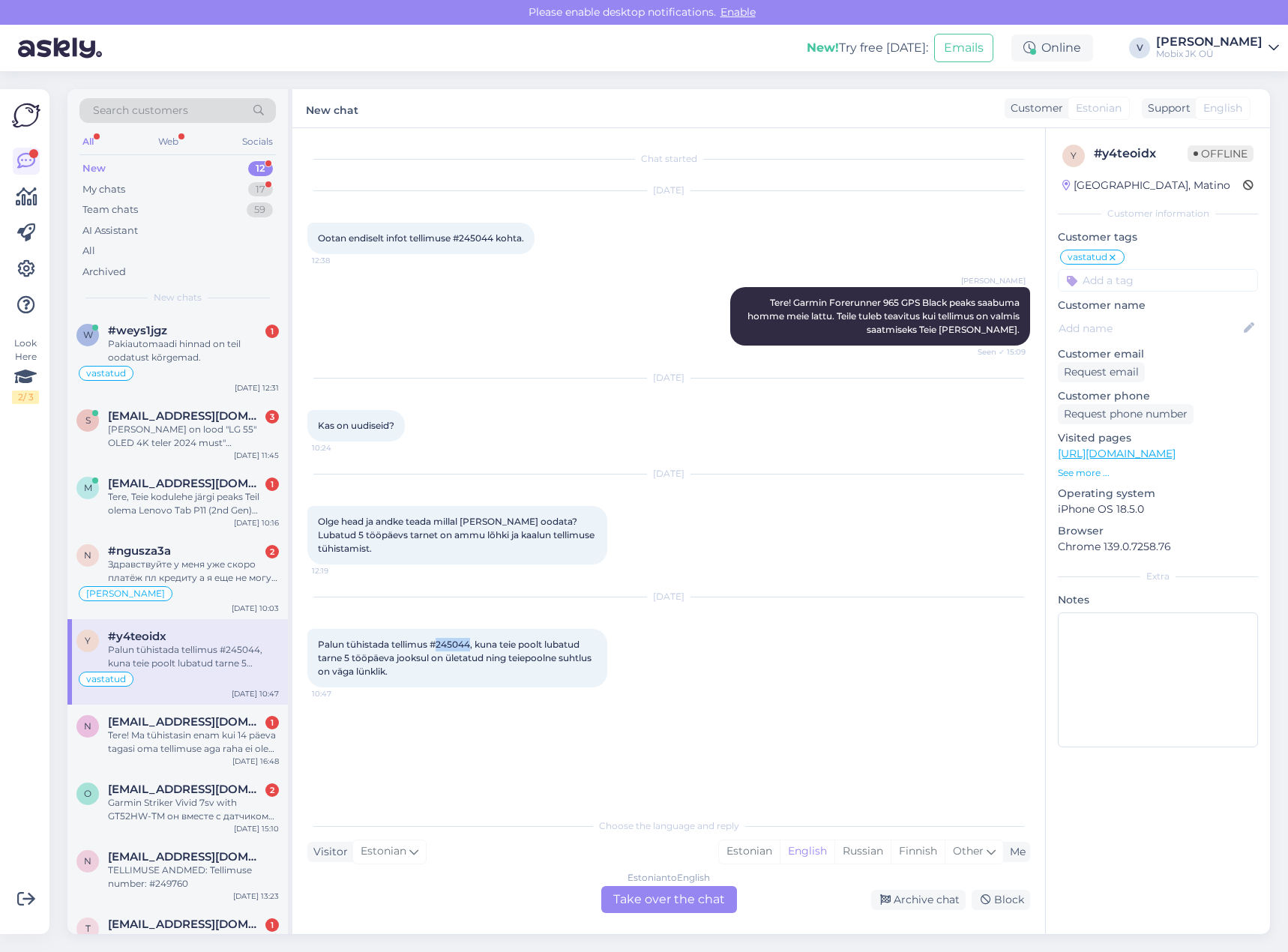
drag, startPoint x: 436, startPoint y: 643, endPoint x: 470, endPoint y: 644, distance: 34.0
click at [470, 644] on span "Palun tühistada tellimus #245044, kuna teie poolt lubatud tarne 5 tööpäeva jook…" at bounding box center [455, 658] width 276 height 38
copy span "245044"
click at [1150, 286] on input at bounding box center [1158, 280] width 200 height 22
type input "meil"
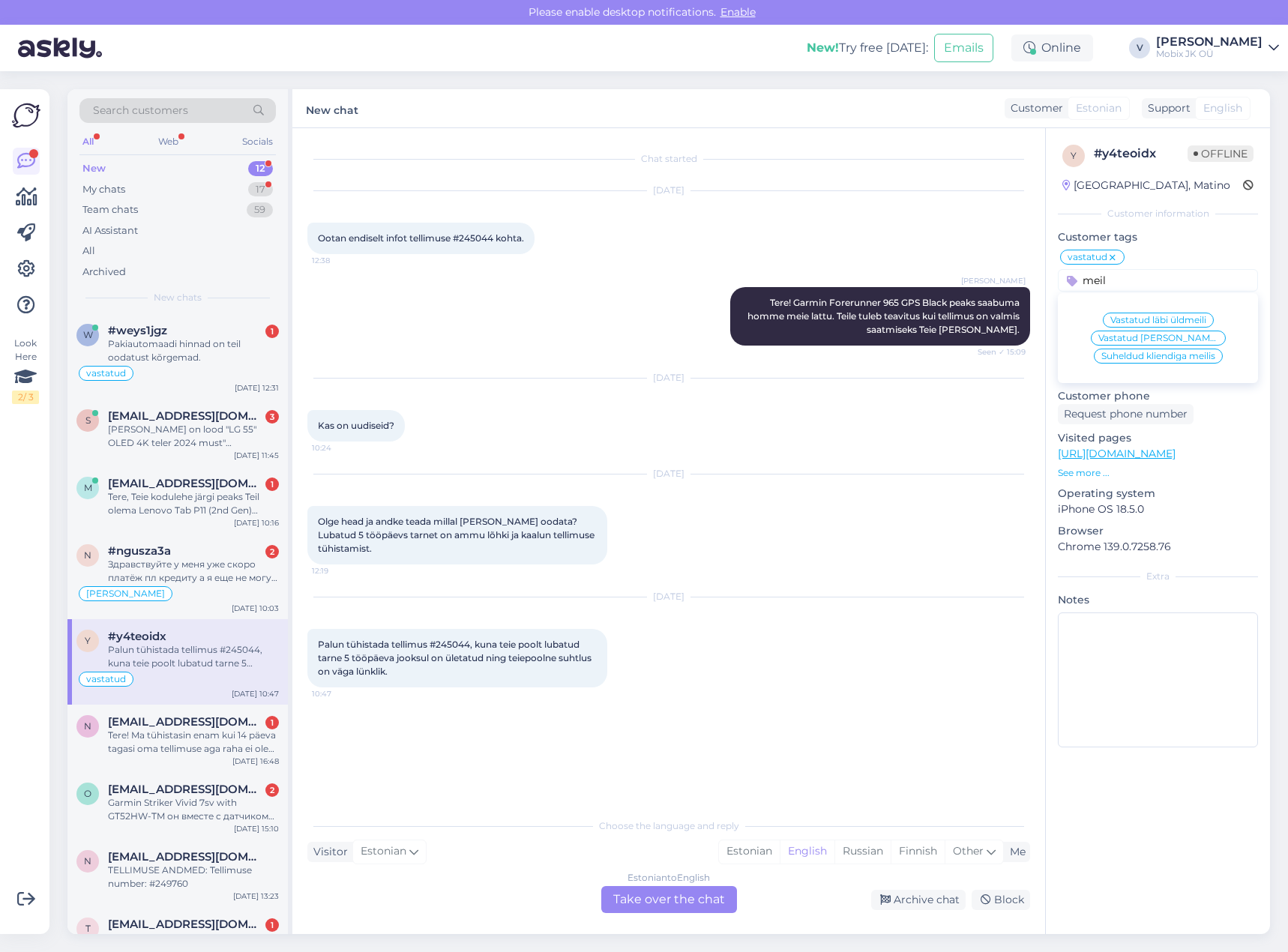
click at [1165, 319] on span "Vastatud läbi üldmeili" at bounding box center [1158, 319] width 96 height 9
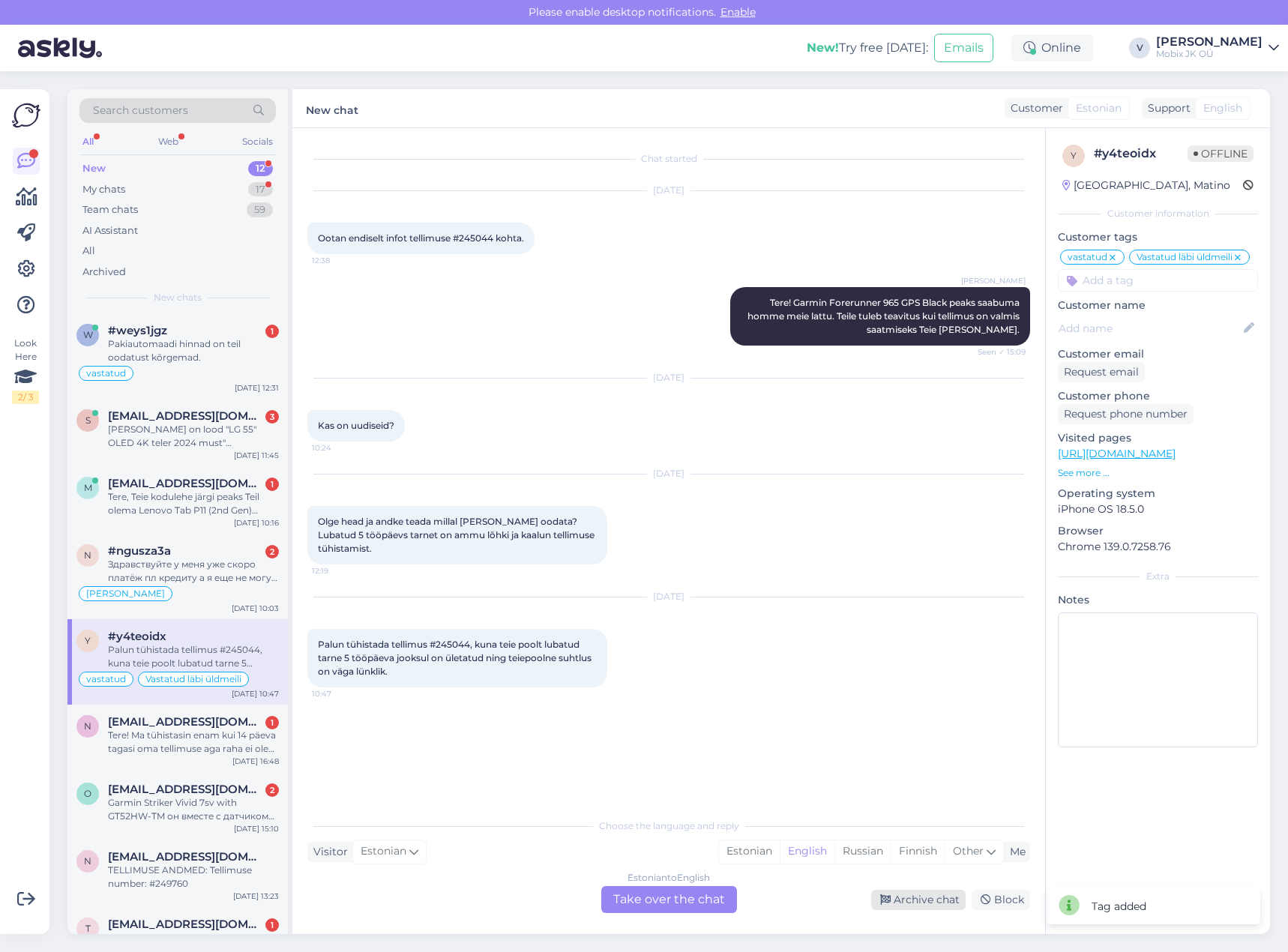
click at [931, 893] on div "Archive chat" at bounding box center [918, 901] width 94 height 21
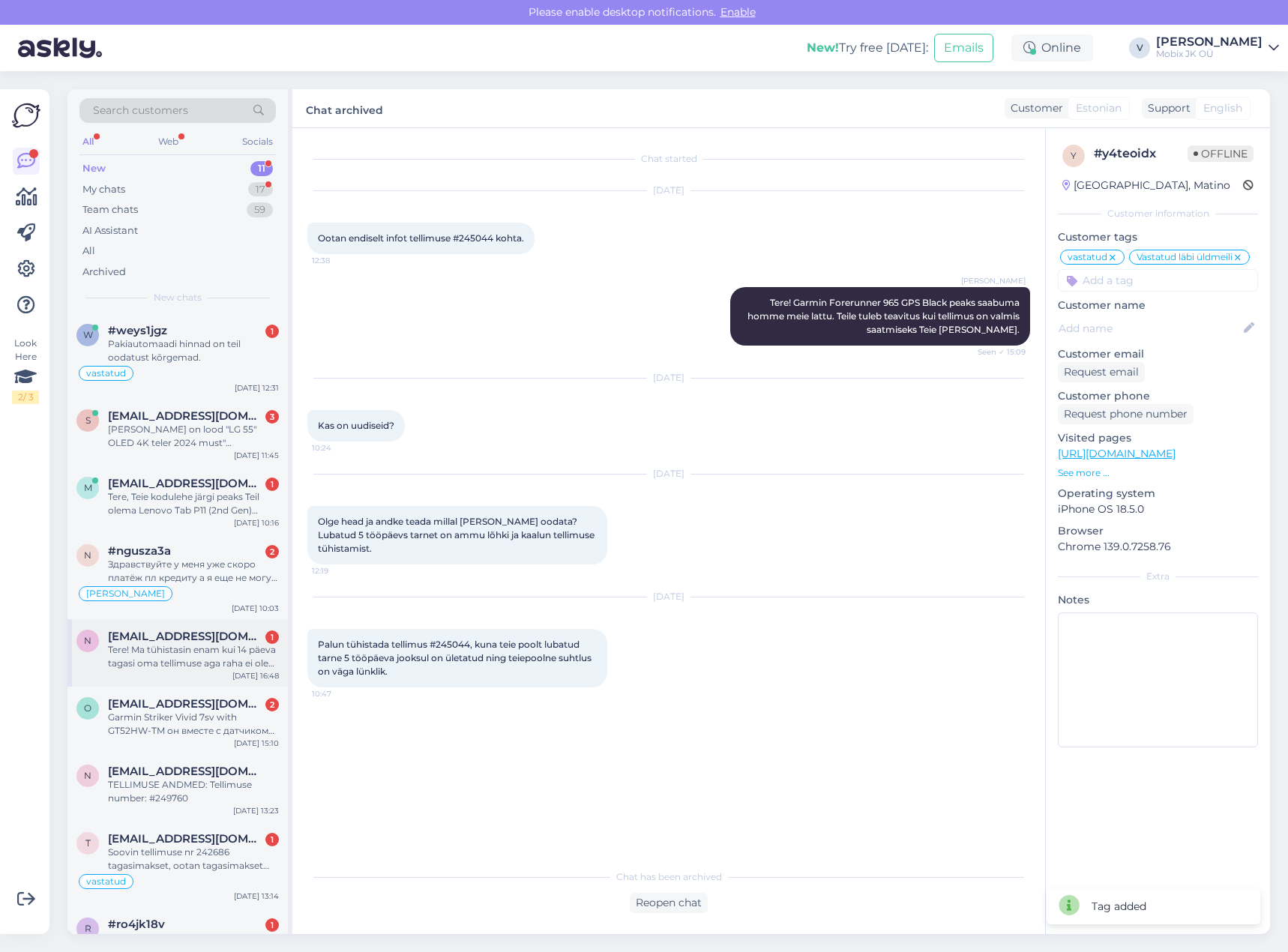
click at [235, 663] on div "Tere! Ma tühistasin enam kui 14 päeva tagasi oma tellimuse aga raha ei ole ikka…" at bounding box center [194, 657] width 171 height 27
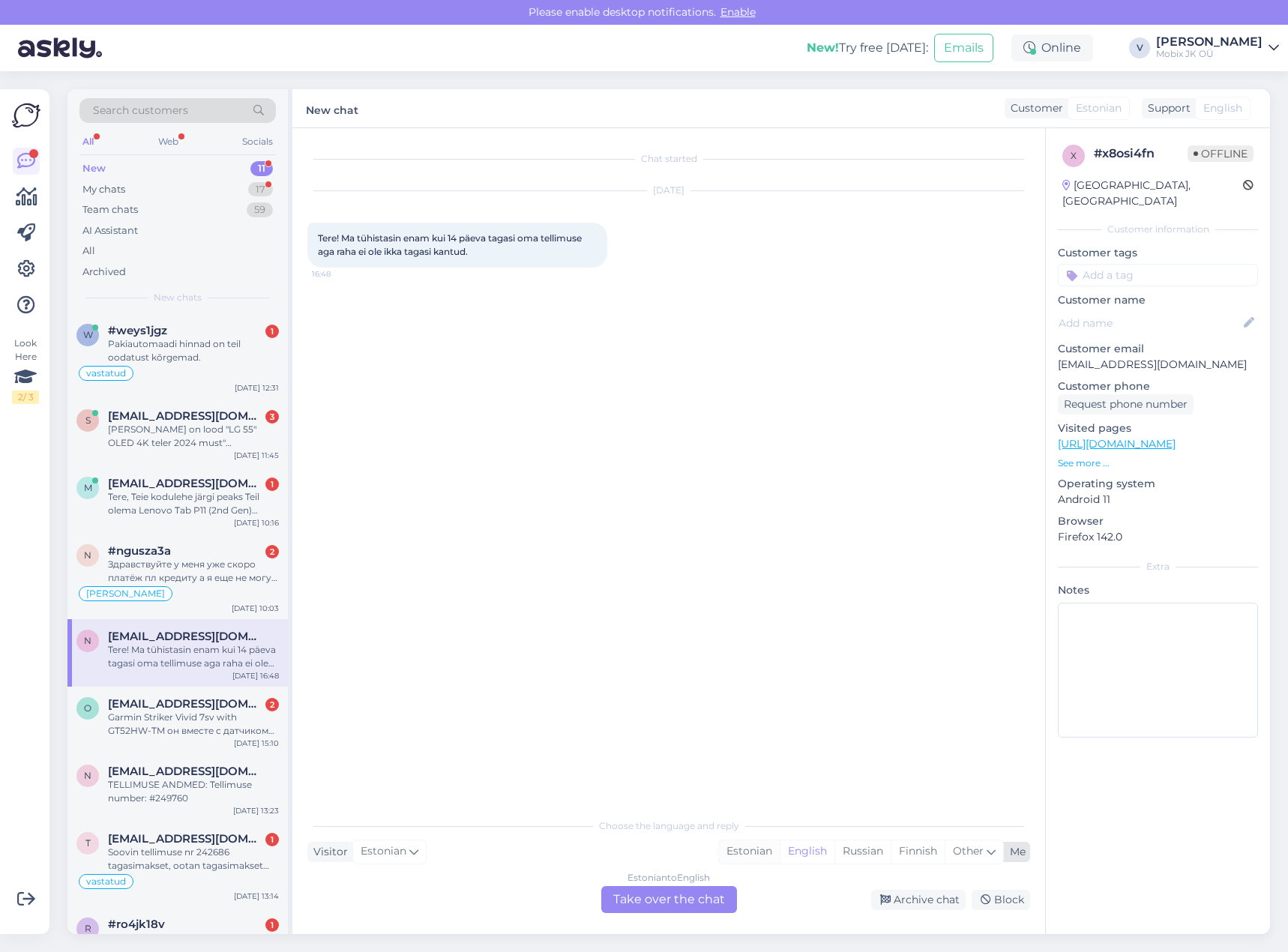
click at [746, 846] on div "Estonian" at bounding box center [749, 852] width 61 height 22
click at [701, 889] on div "Estonian to Estonian Take over the chat" at bounding box center [670, 900] width 136 height 27
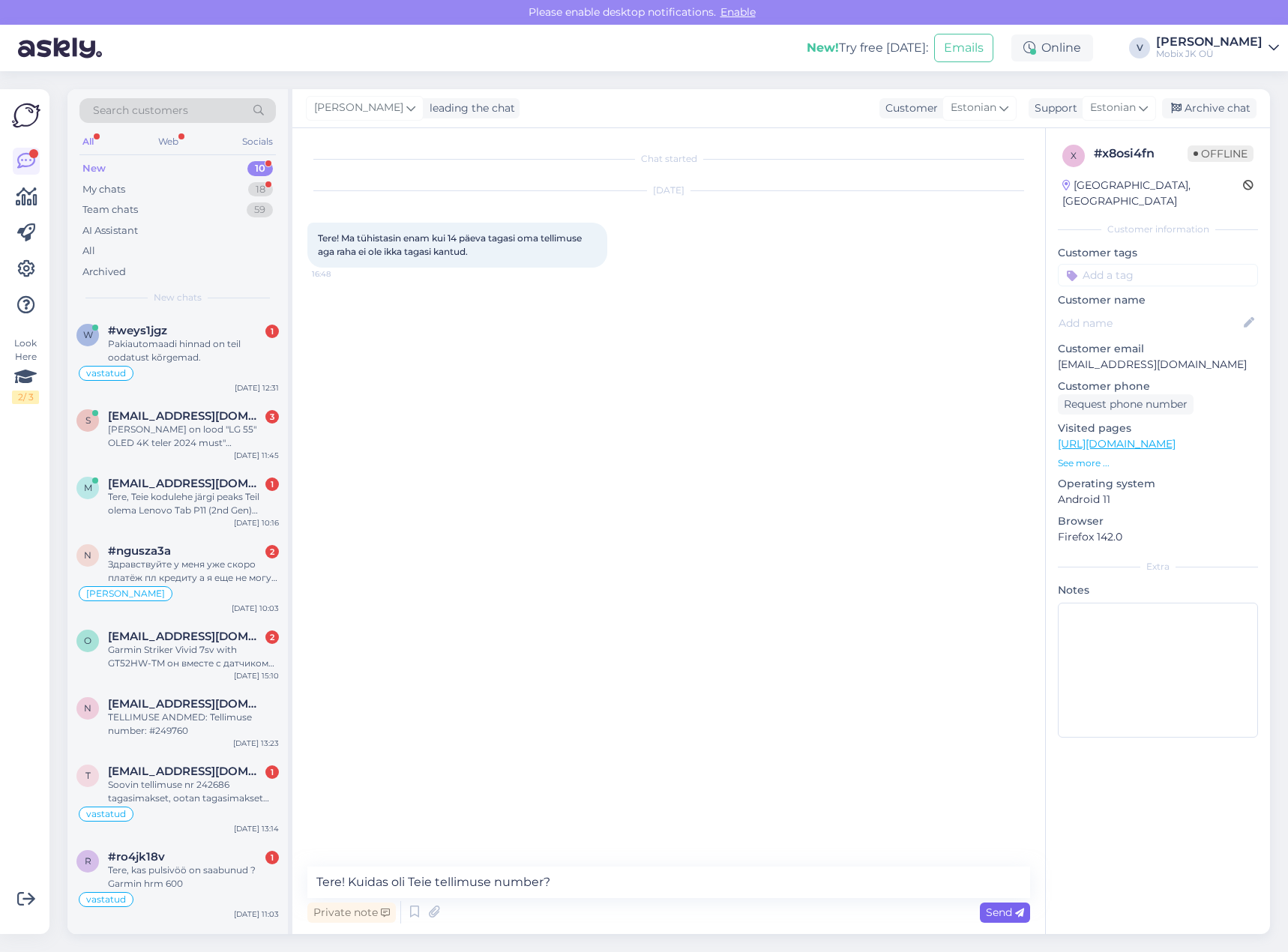
type textarea "Tere! Kuidas oli Teie tellimuse number?"
click at [987, 913] on span "Send" at bounding box center [1005, 912] width 38 height 13
click at [1217, 106] on div "Archive chat" at bounding box center [1209, 108] width 94 height 21
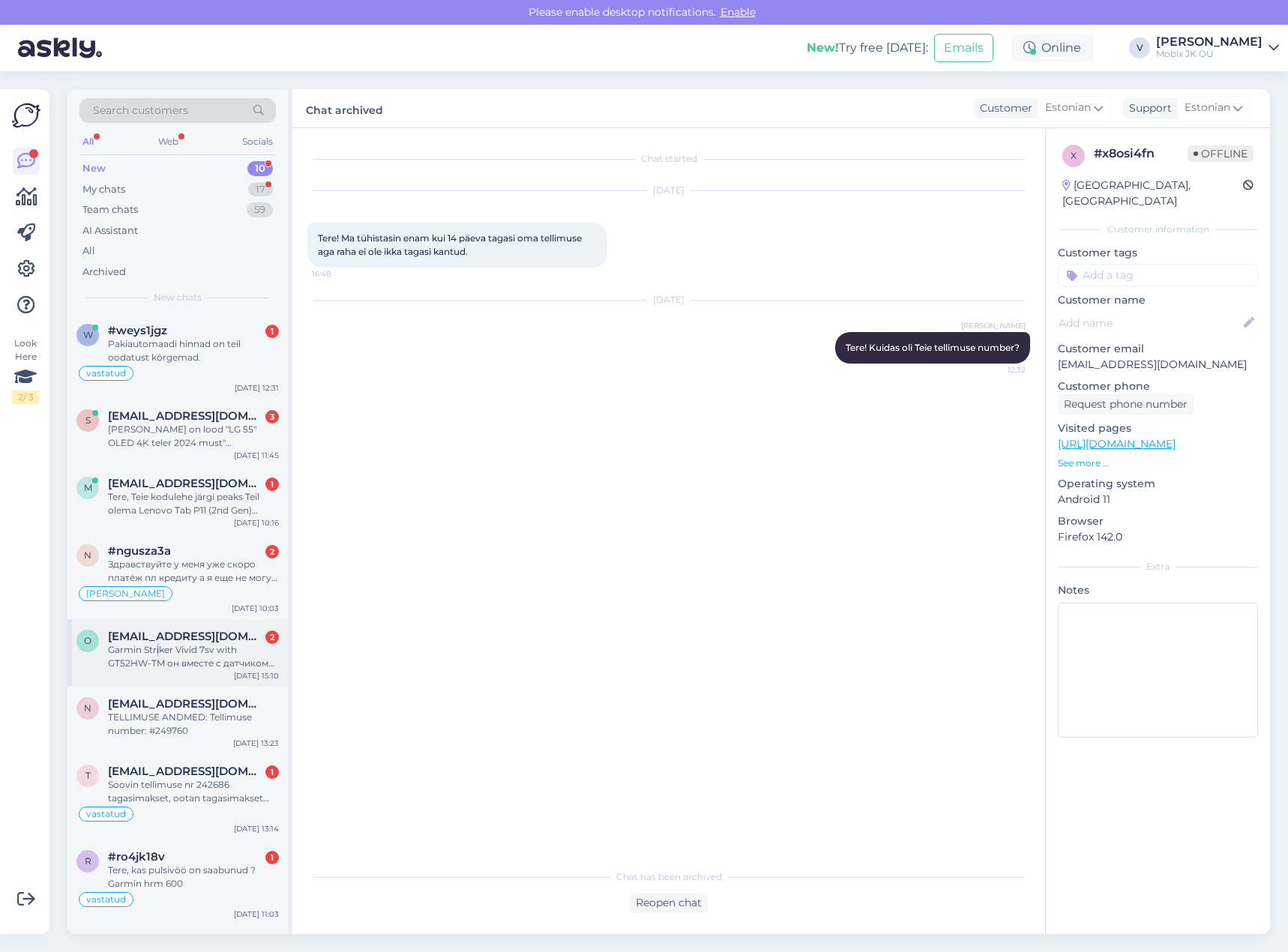
drag, startPoint x: 157, startPoint y: 644, endPoint x: 263, endPoint y: 663, distance: 107.7
click at [160, 644] on div "Garmin Striker Vivid 7sv with GT52HW-TM он вместе с датчиком продается? Русский…" at bounding box center [194, 657] width 171 height 27
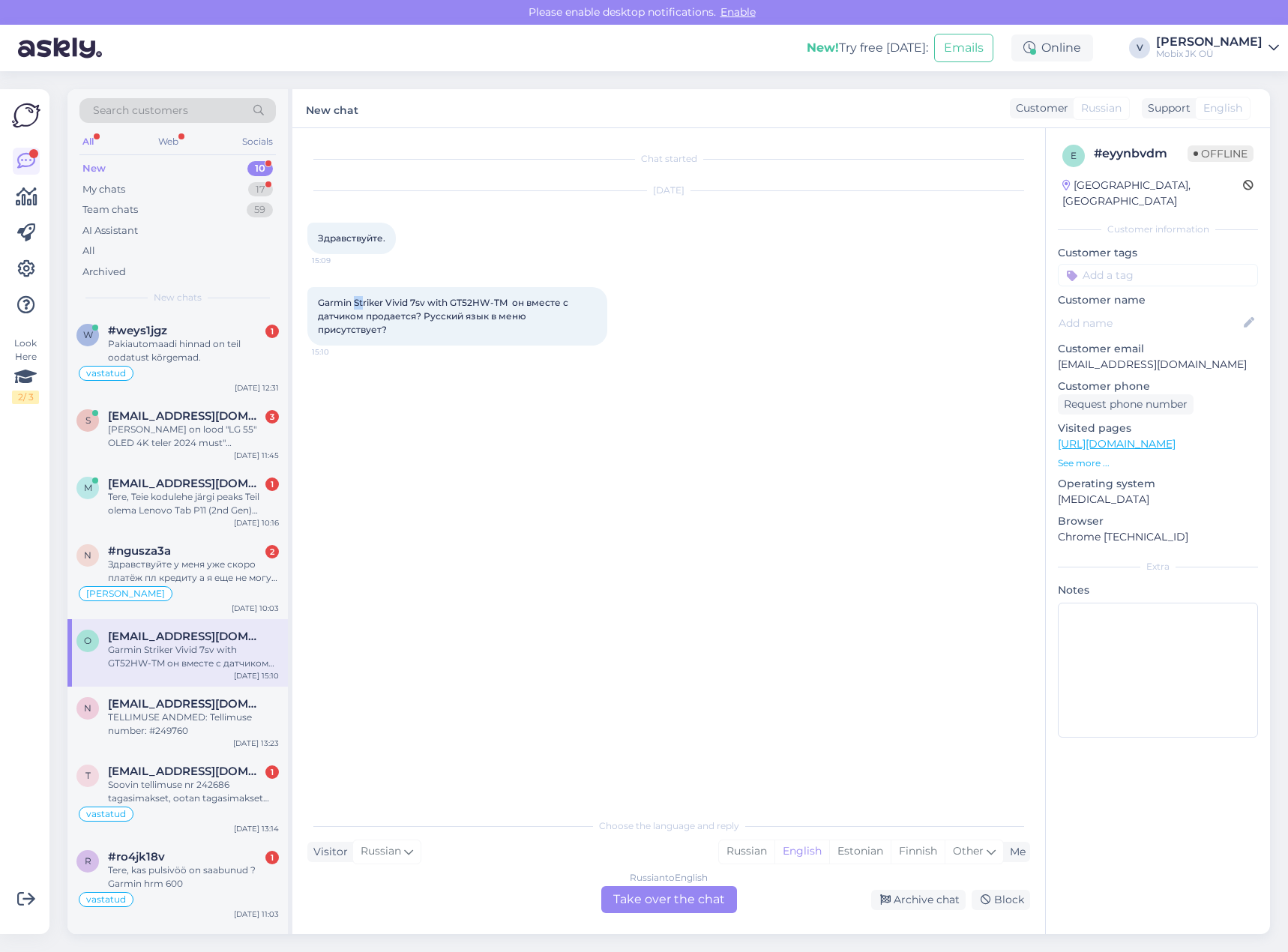
click at [362, 302] on span "Garmin Striker Vivid 7sv with GT52HW-TM он вместе с датчиком продается? Русский…" at bounding box center [444, 316] width 253 height 38
drag, startPoint x: 319, startPoint y: 303, endPoint x: 512, endPoint y: 302, distance: 193.0
click at [512, 302] on span "Garmin Striker Vivid 7sv with GT52HW-TM он вместе с датчиком продается? Русский…" at bounding box center [444, 316] width 253 height 38
click at [1151, 437] on link "[URL][DOMAIN_NAME]" at bounding box center [1116, 444] width 118 height 13
click at [757, 853] on div "Russian" at bounding box center [746, 852] width 55 height 22
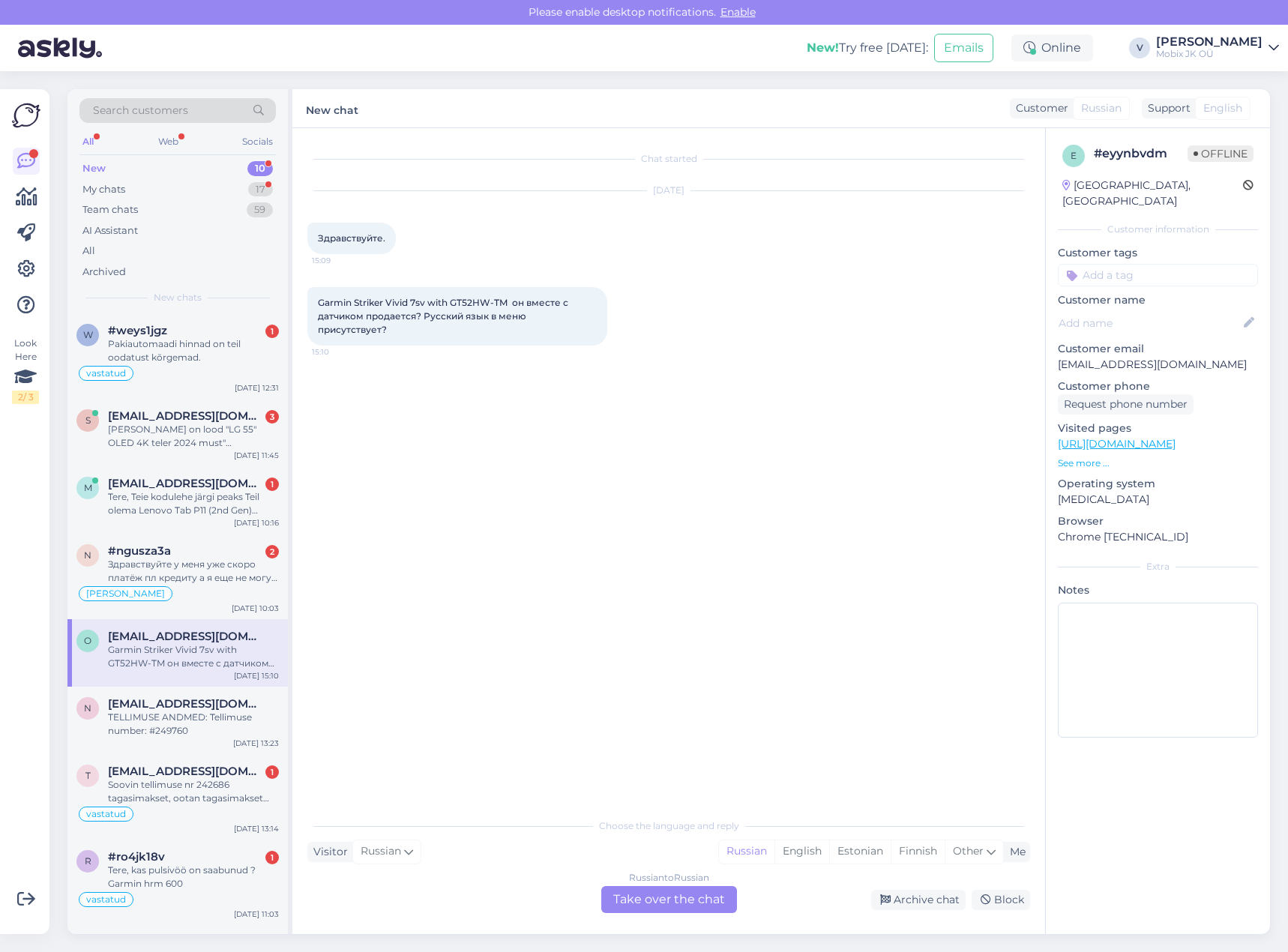
drag, startPoint x: 714, startPoint y: 901, endPoint x: 718, endPoint y: 892, distance: 9.8
click at [714, 900] on div "Russian to Russian Take over the chat" at bounding box center [670, 900] width 136 height 27
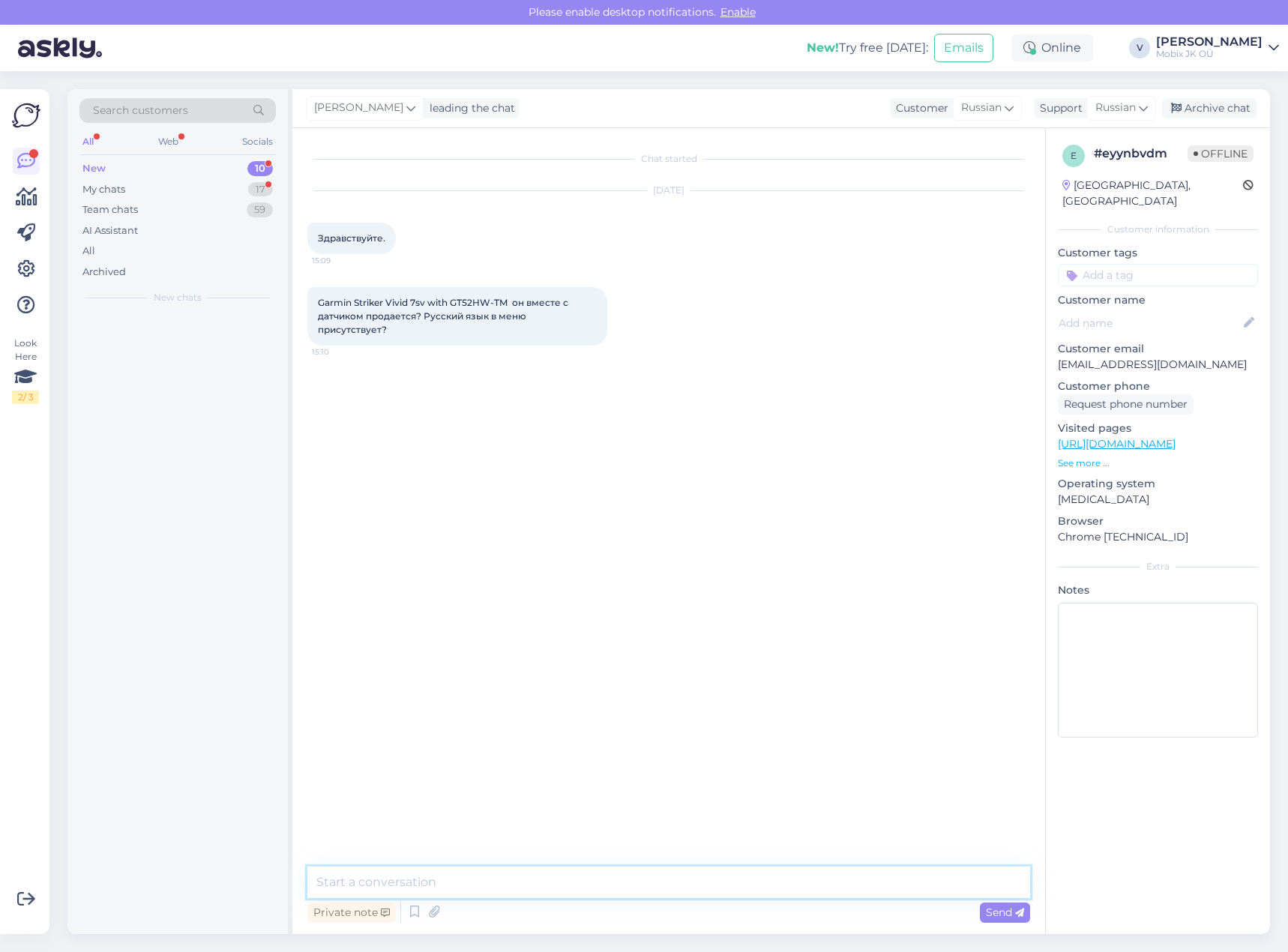
click at [719, 876] on textarea at bounding box center [669, 882] width 723 height 32
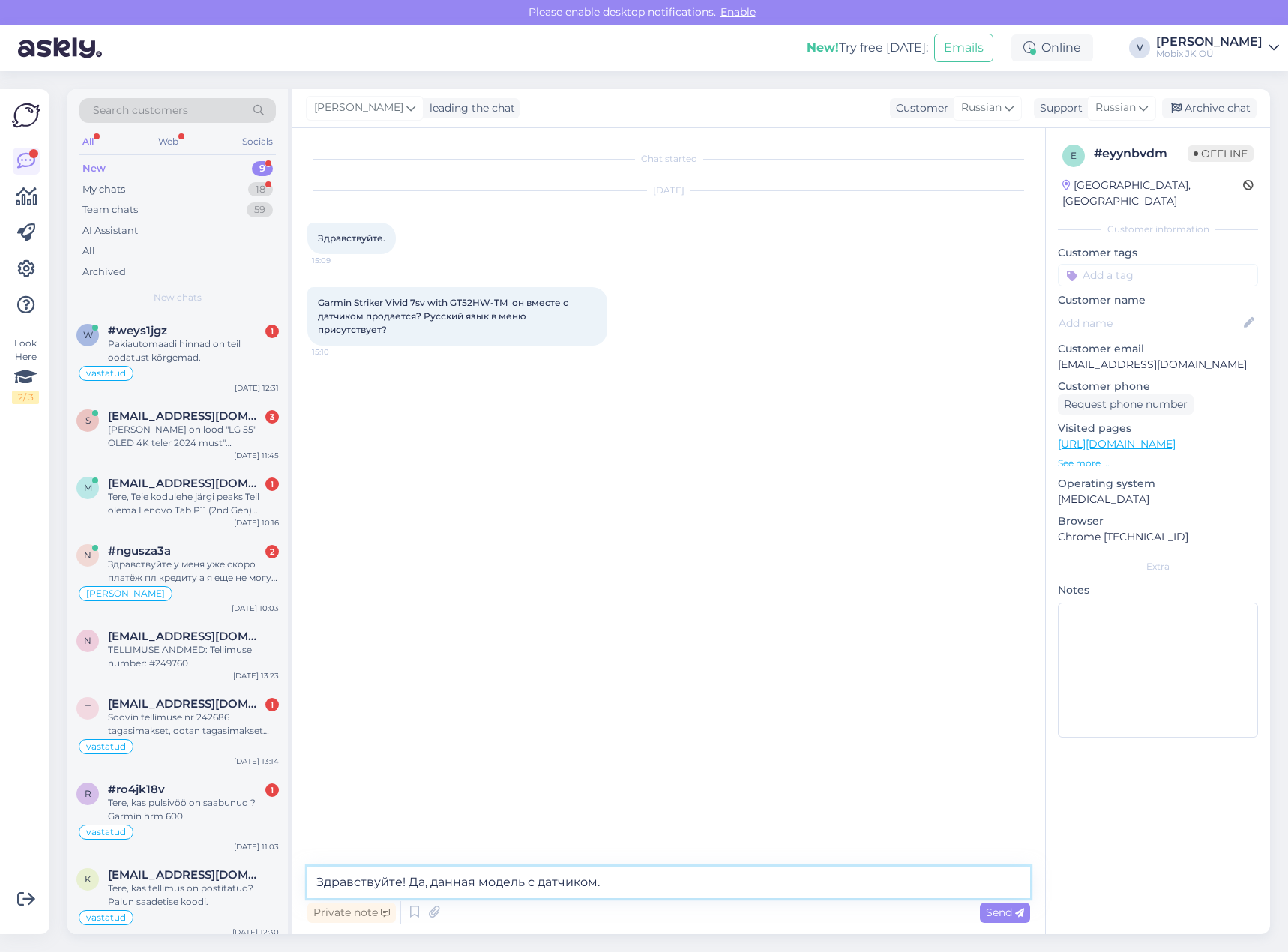
type textarea "Здравствуйте! Да, данная модель с датчиком."
